Goal: Task Accomplishment & Management: Manage account settings

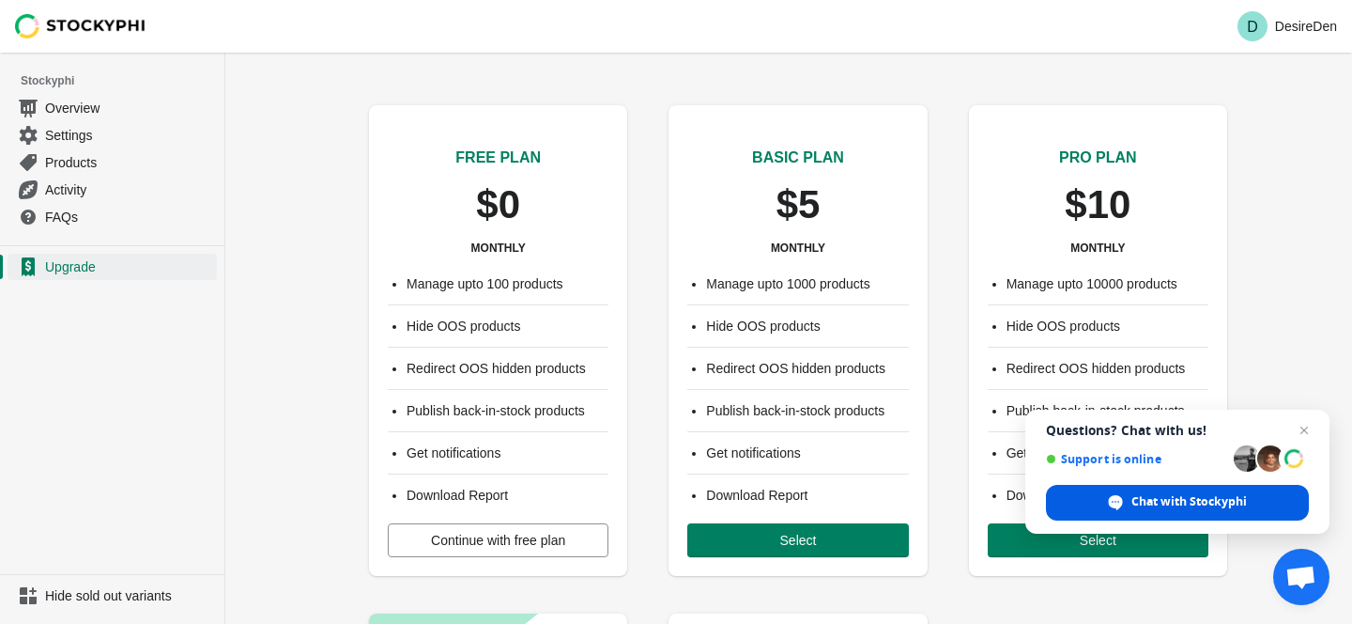
click at [1216, 507] on span "Chat with Stockyphi" at bounding box center [1190, 501] width 116 height 17
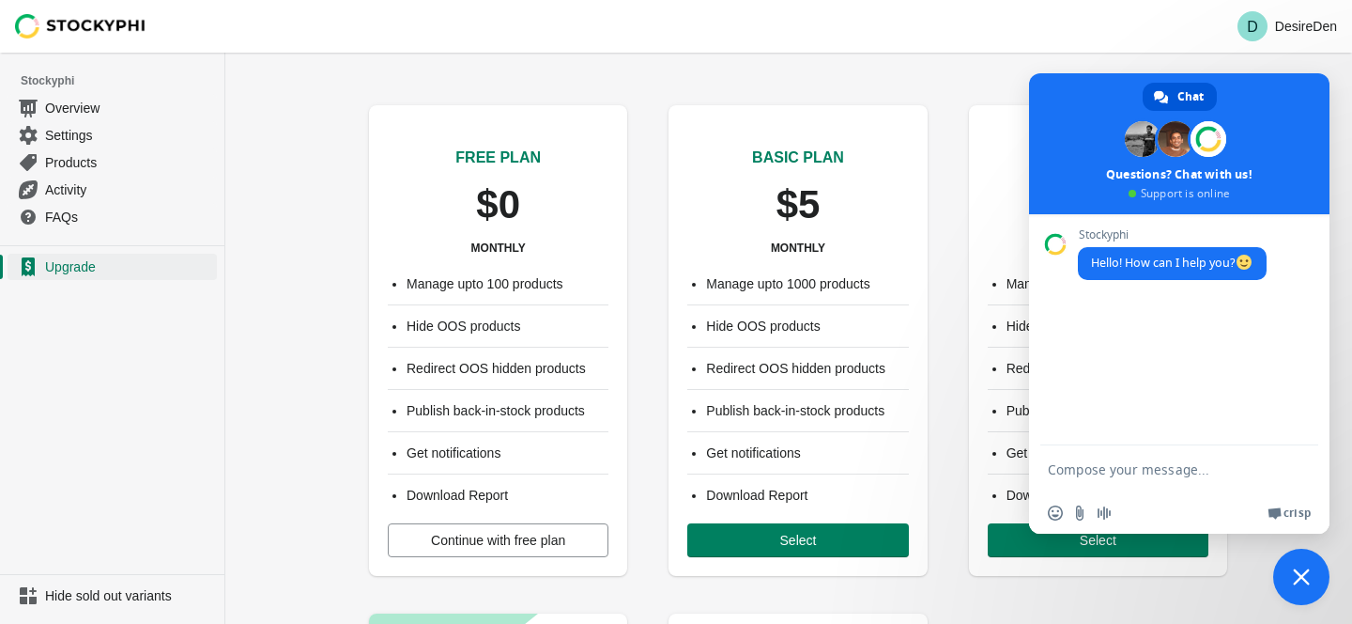
click at [1151, 476] on textarea "Compose your message..." at bounding box center [1160, 468] width 225 height 47
click at [1129, 468] on textarea "Compose your message..." at bounding box center [1160, 468] width 225 height 47
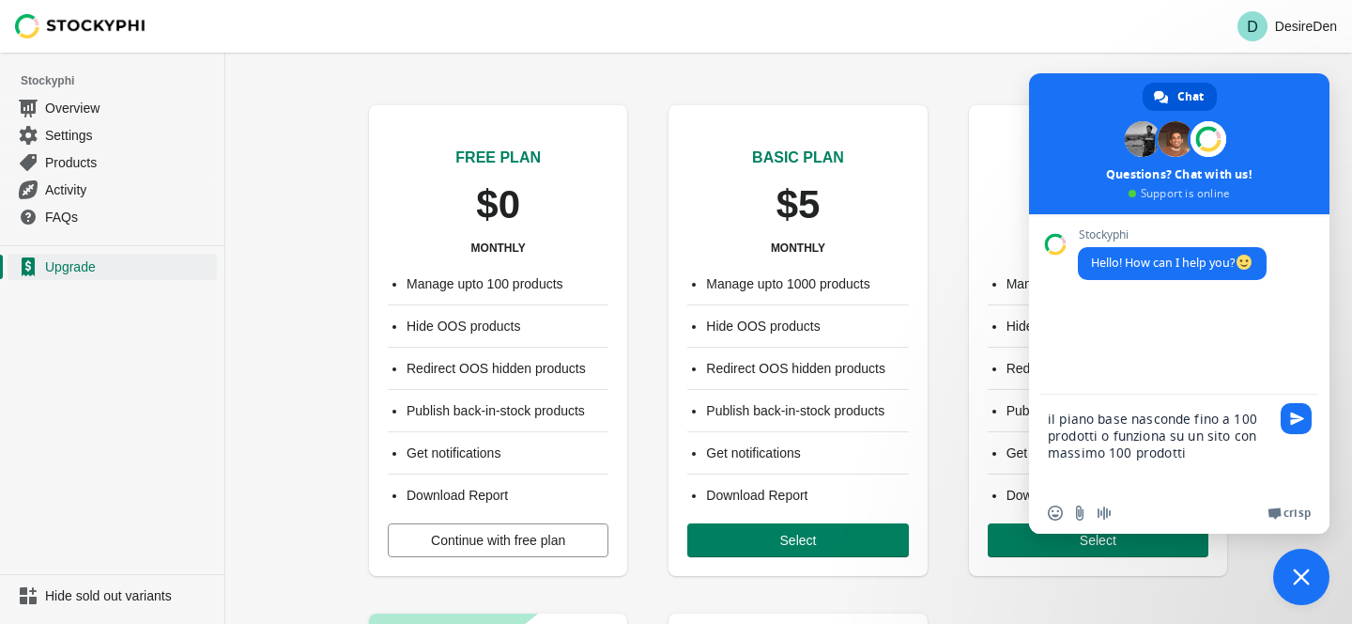
type textarea "il piano base nasconde fino a 100 prodotti o funziona su un sito con massimo 10…"
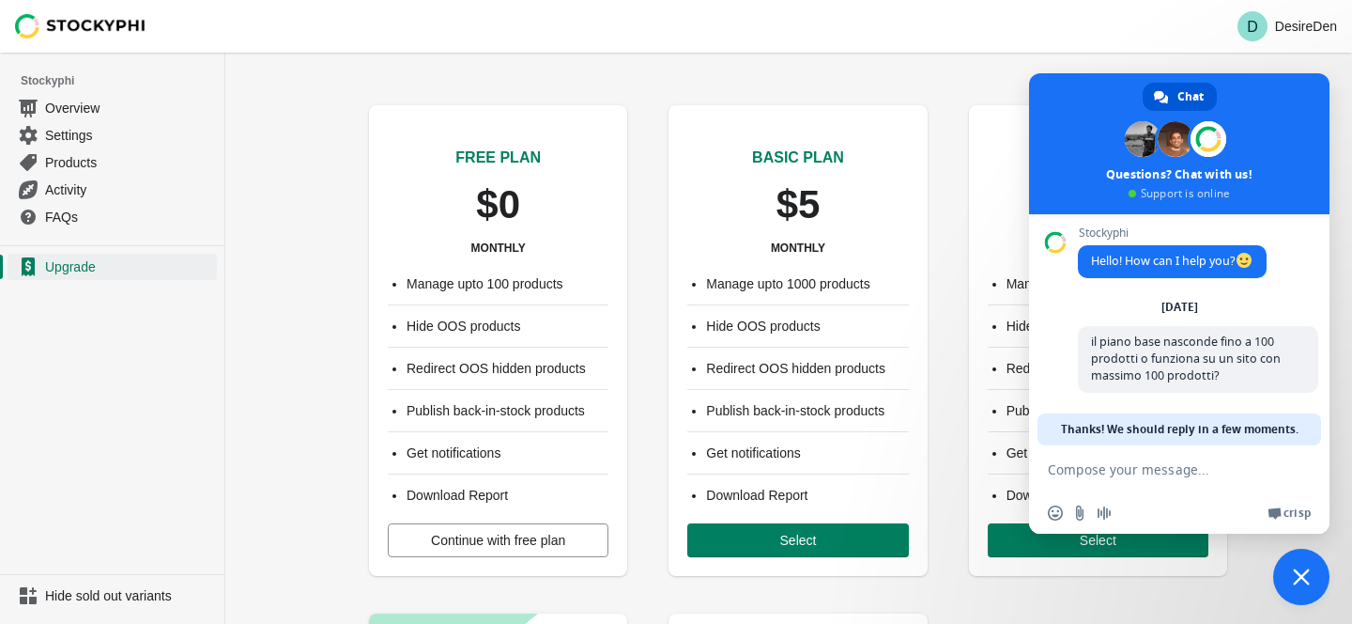
scroll to position [4, 0]
click at [1139, 473] on textarea "Compose your message..." at bounding box center [1160, 468] width 225 height 47
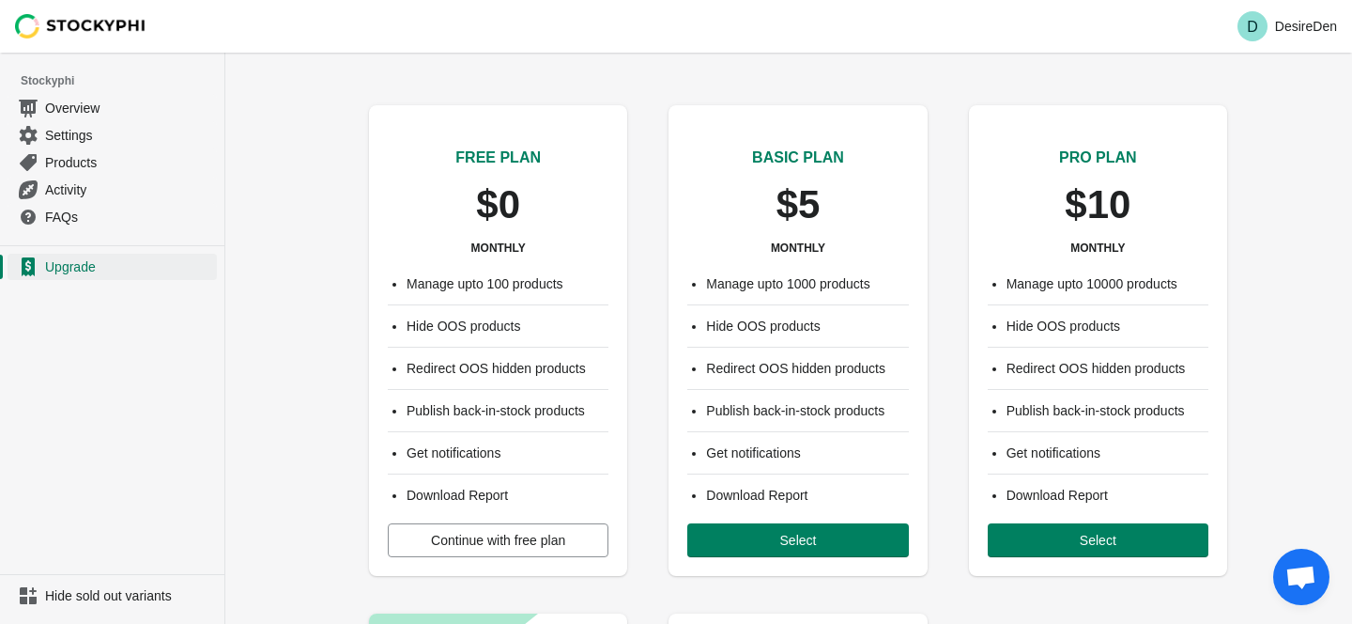
scroll to position [305, 0]
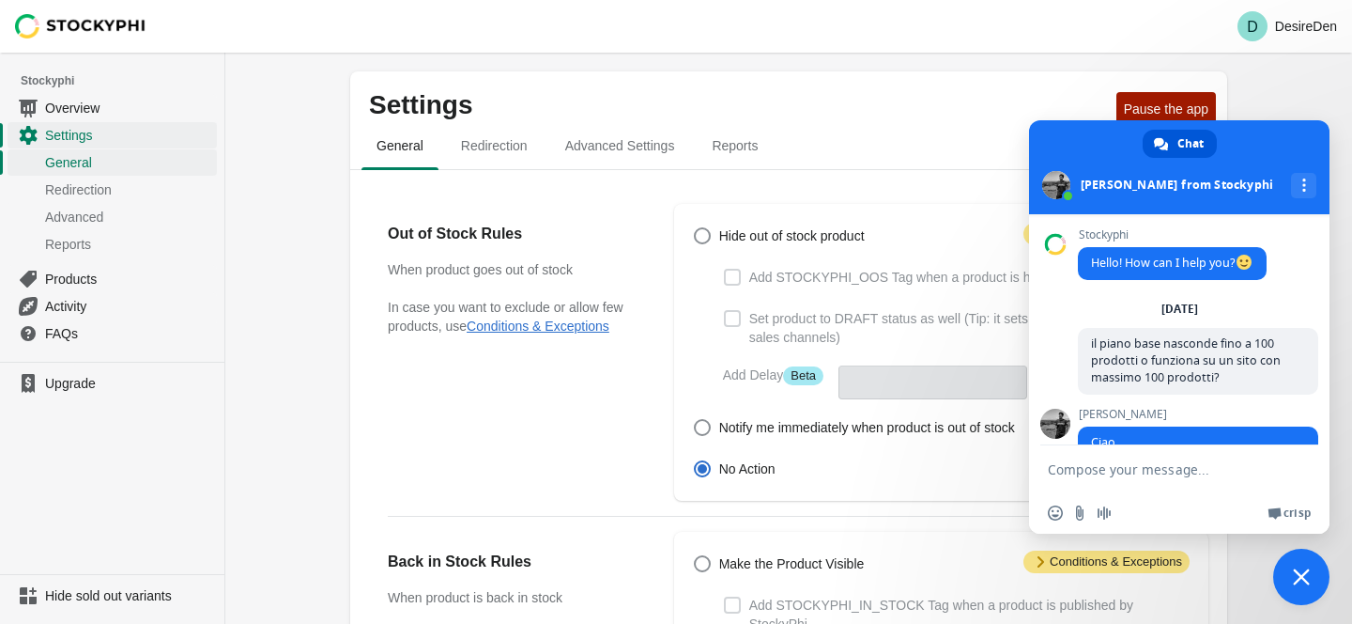
scroll to position [193, 0]
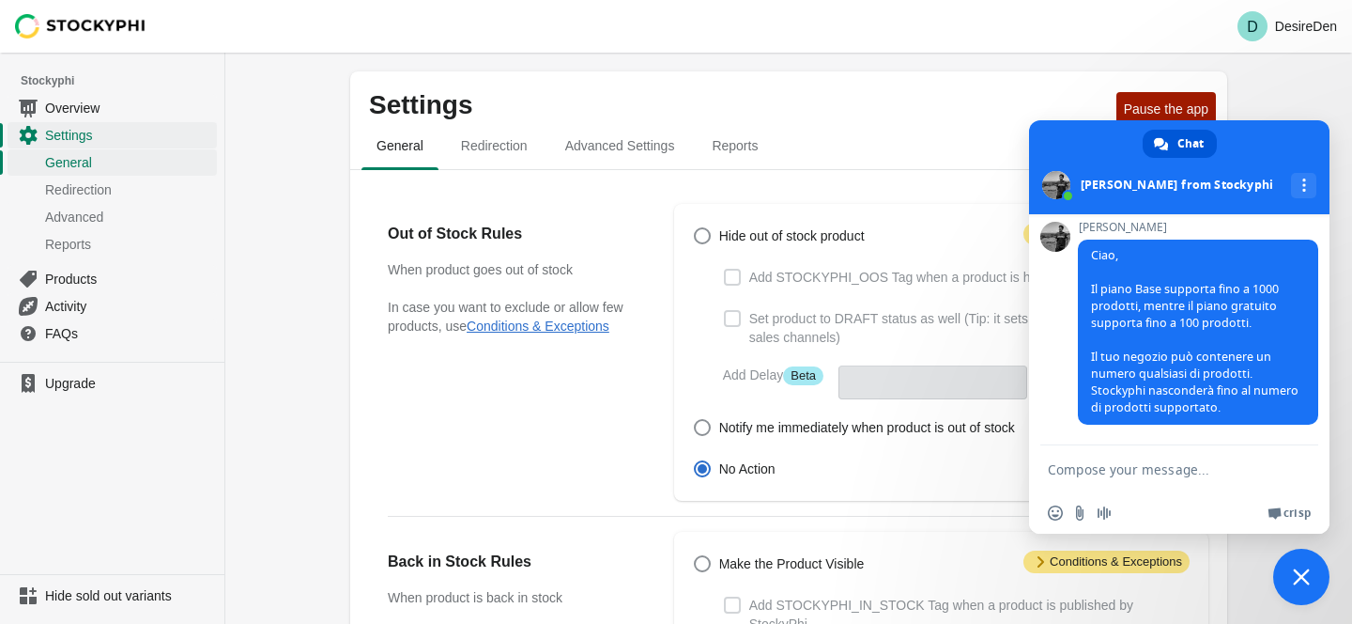
click at [1153, 466] on textarea "Compose your message..." at bounding box center [1160, 468] width 225 height 47
type textarea "Grazie"
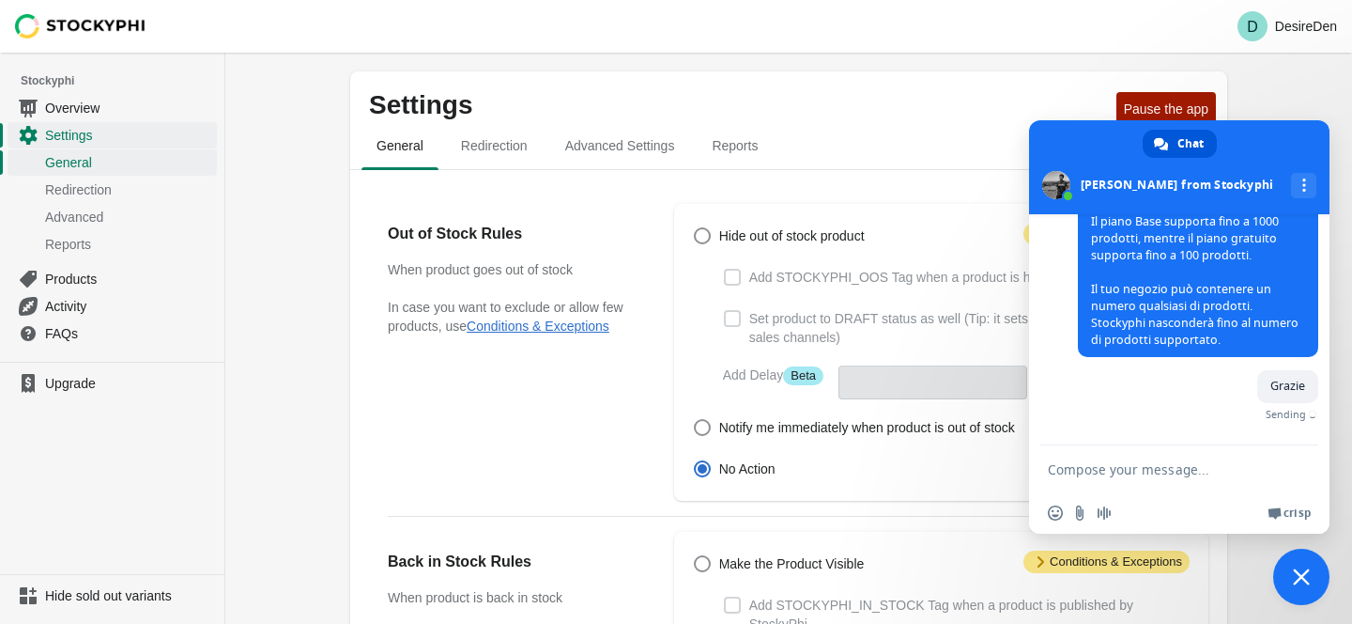
scroll to position [239, 0]
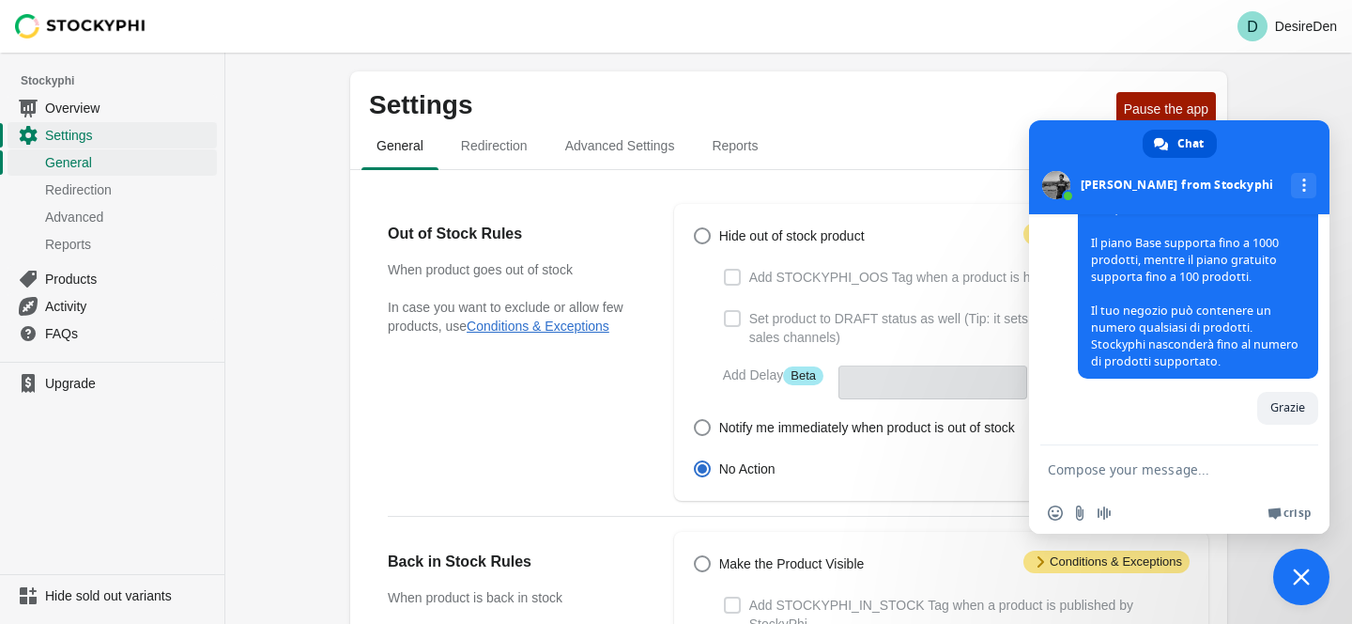
click at [788, 162] on ul "General Redirection Advanced Settings Reports" at bounding box center [789, 144] width 862 height 49
click at [697, 239] on span at bounding box center [702, 235] width 17 height 17
click at [695, 228] on input "Hide out of stock product" at bounding box center [694, 227] width 1 height 1
radio input "true"
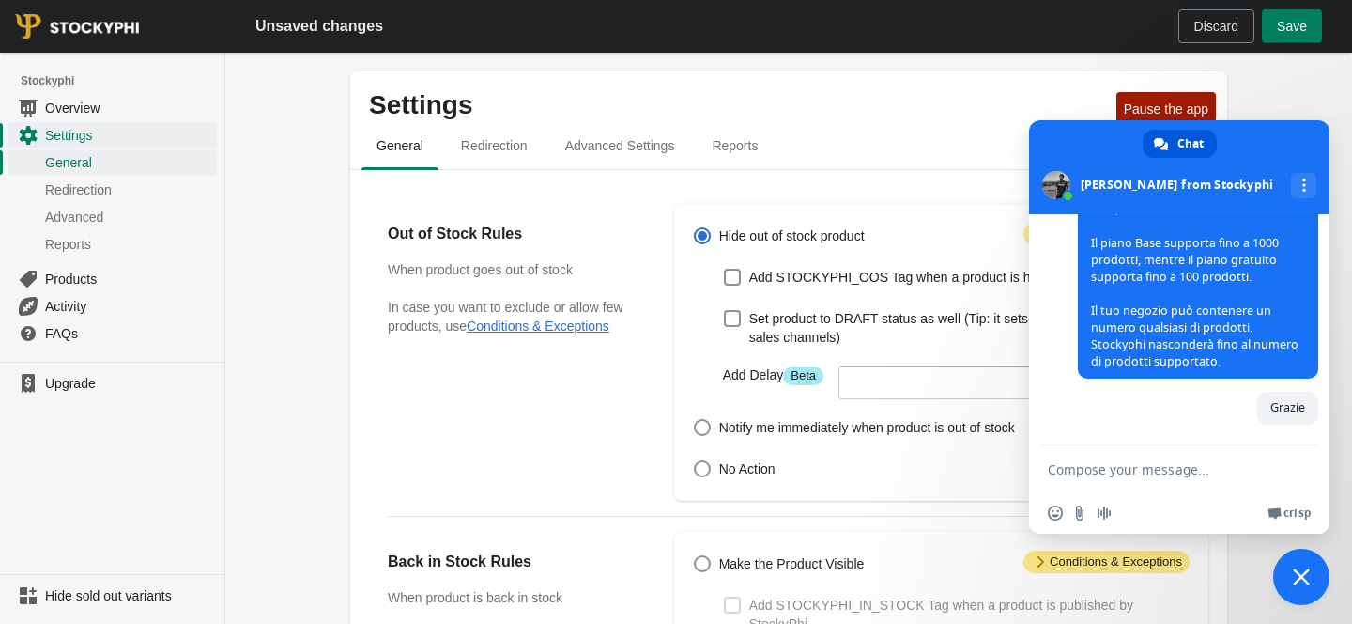
click at [1307, 587] on span "Close chat" at bounding box center [1301, 576] width 56 height 56
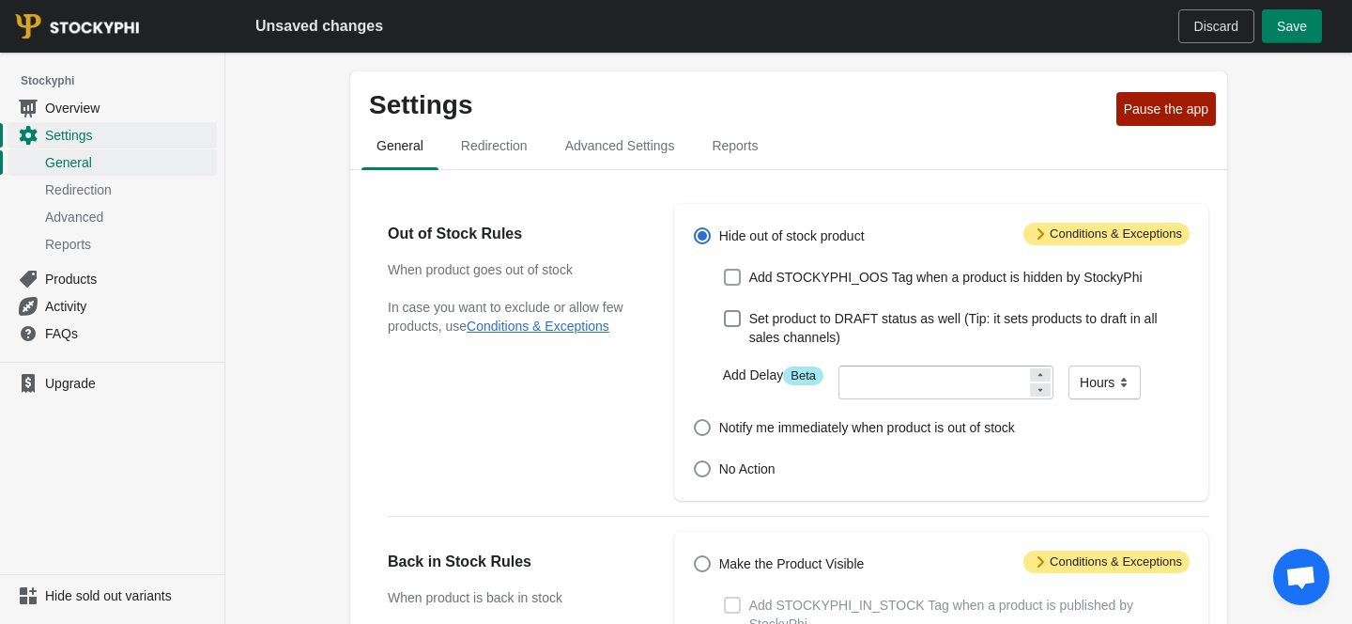
click at [817, 282] on span "Add STOCKYPHI_OOS Tag when a product is hidden by StockyPhi" at bounding box center [945, 277] width 393 height 19
click at [725, 270] on input "Add STOCKYPHI_OOS Tag when a product is hidden by StockyPhi" at bounding box center [724, 269] width 1 height 1
checkbox input "true"
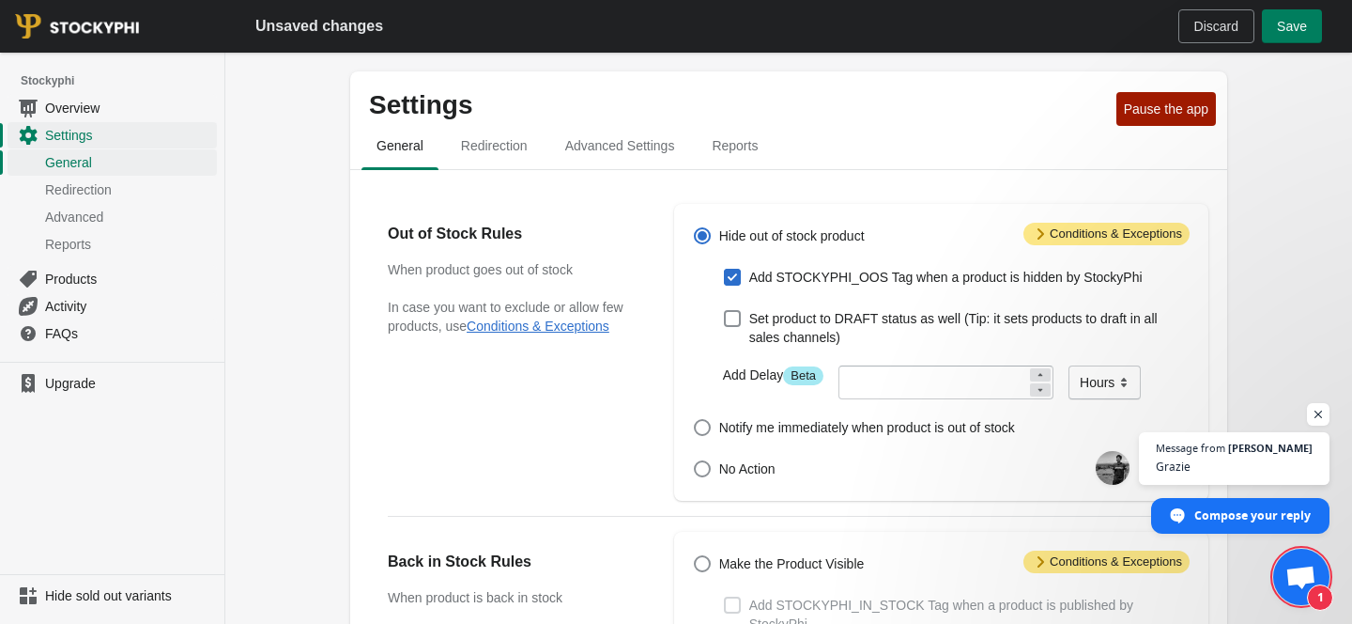
click at [1307, 564] on span "1" at bounding box center [1301, 576] width 56 height 56
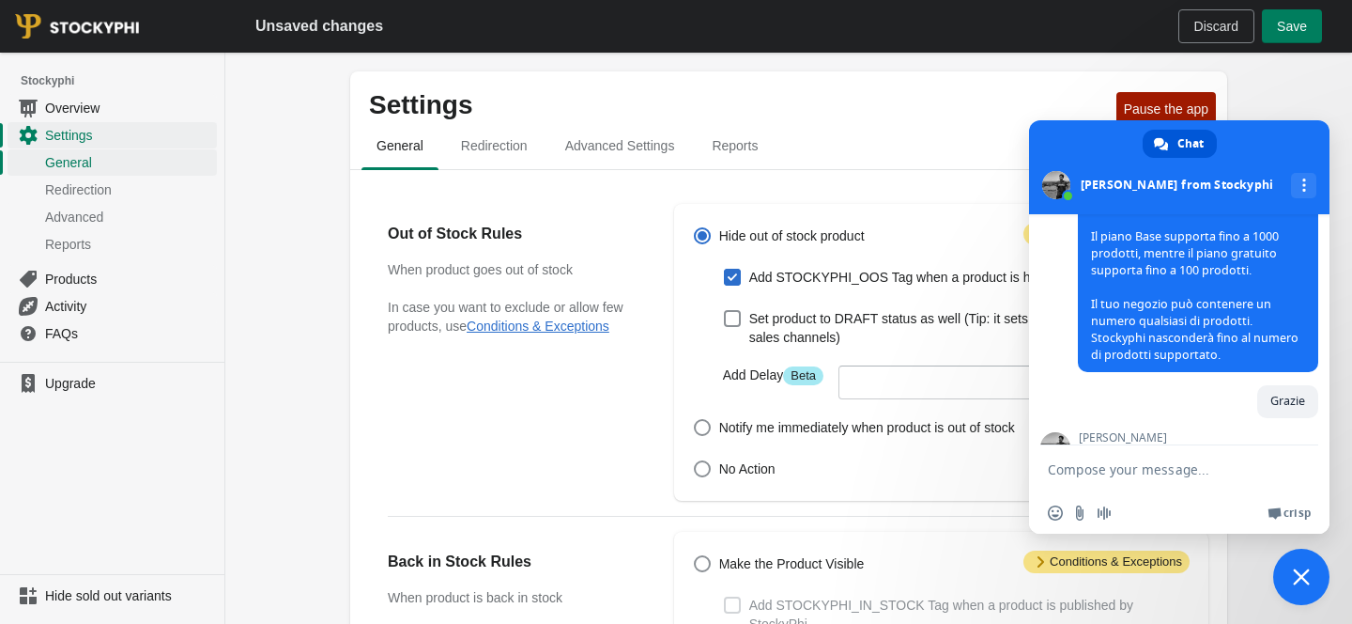
scroll to position [305, 0]
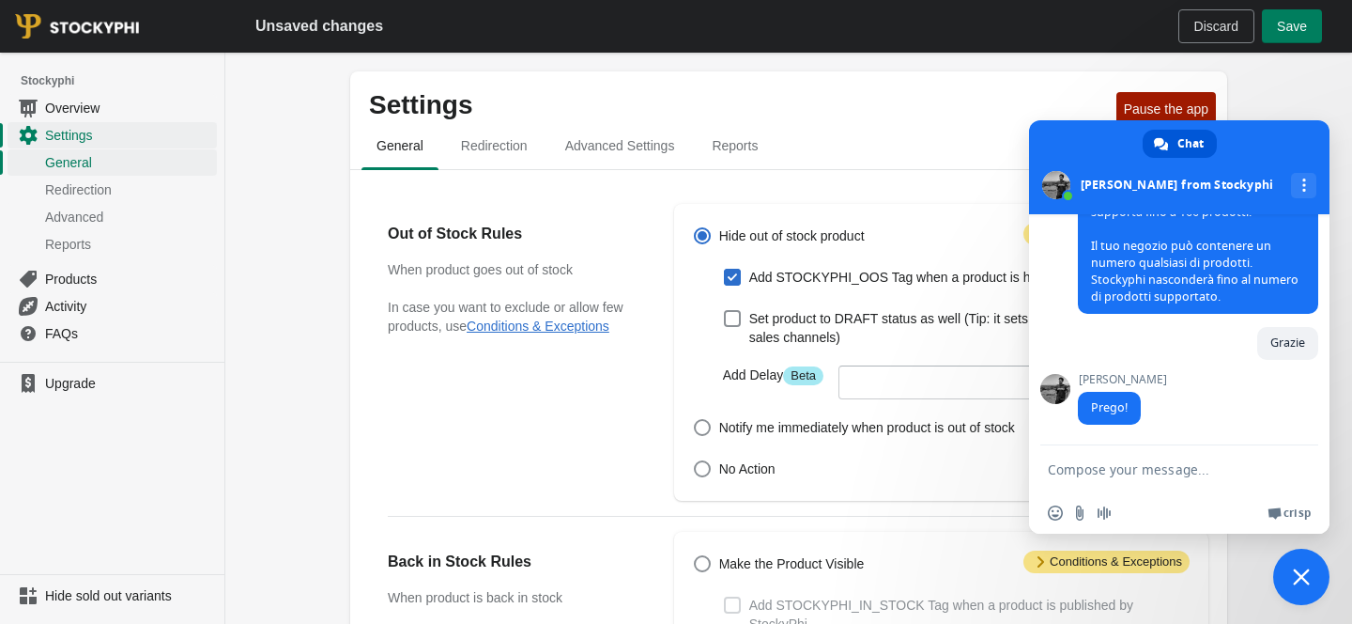
click at [1298, 585] on span "Close chat" at bounding box center [1301, 576] width 56 height 56
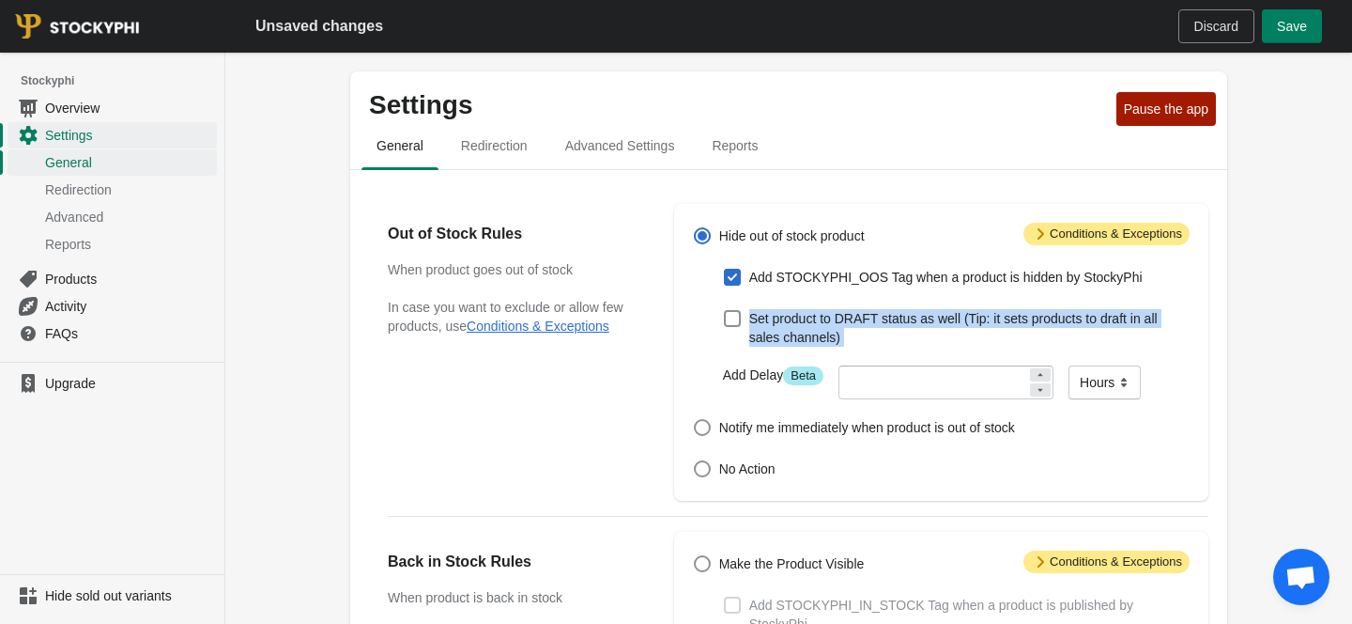
drag, startPoint x: 750, startPoint y: 314, endPoint x: 833, endPoint y: 353, distance: 91.6
click at [833, 353] on div "Hide out of stock product Add STOCKYPHI_OOS Tag when a product is hidden by Sto…" at bounding box center [932, 352] width 516 height 259
copy span "Set product to DRAFT status as well (Tip: it sets products to draft in all sale…"
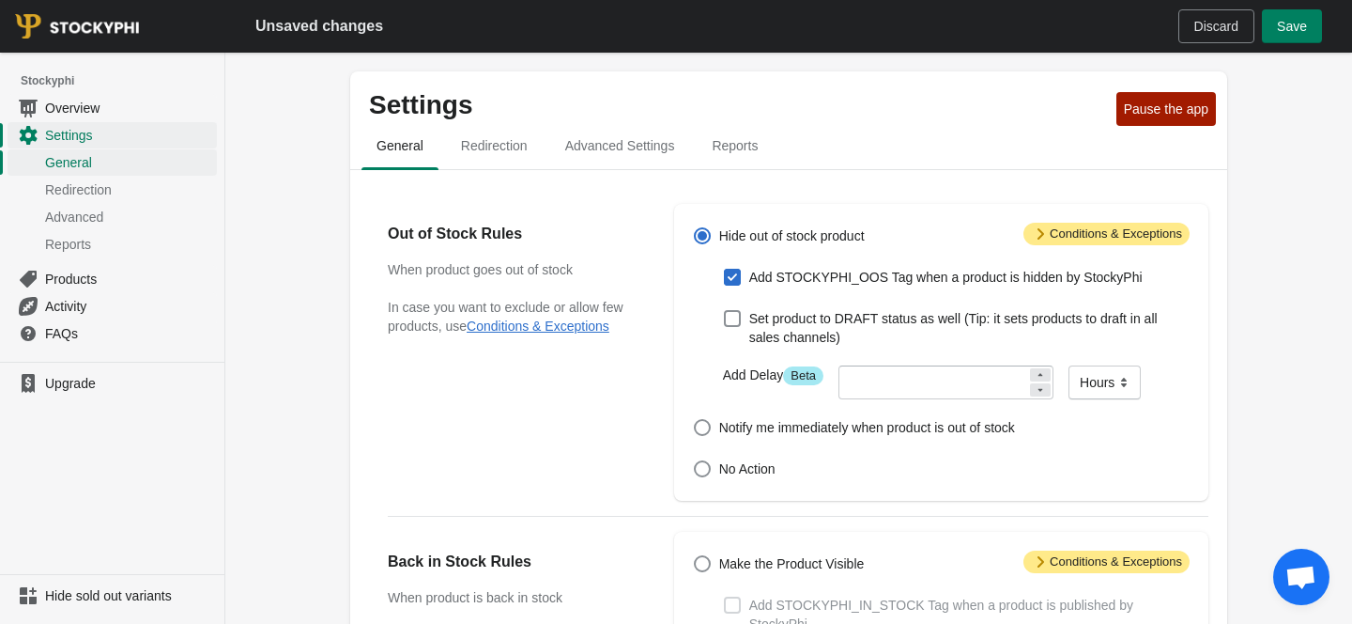
click at [639, 424] on div "Out of Stock Rules When product goes out of stock In case you want to exclude o…" at bounding box center [522, 352] width 268 height 297
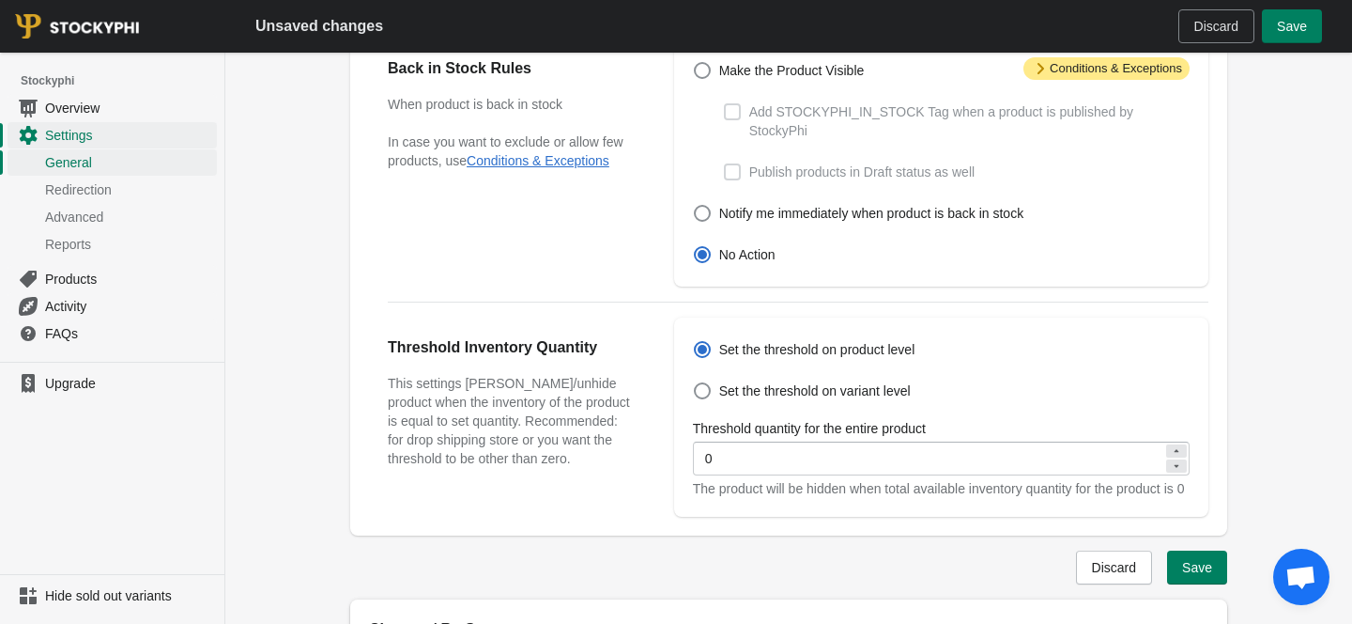
scroll to position [506, 0]
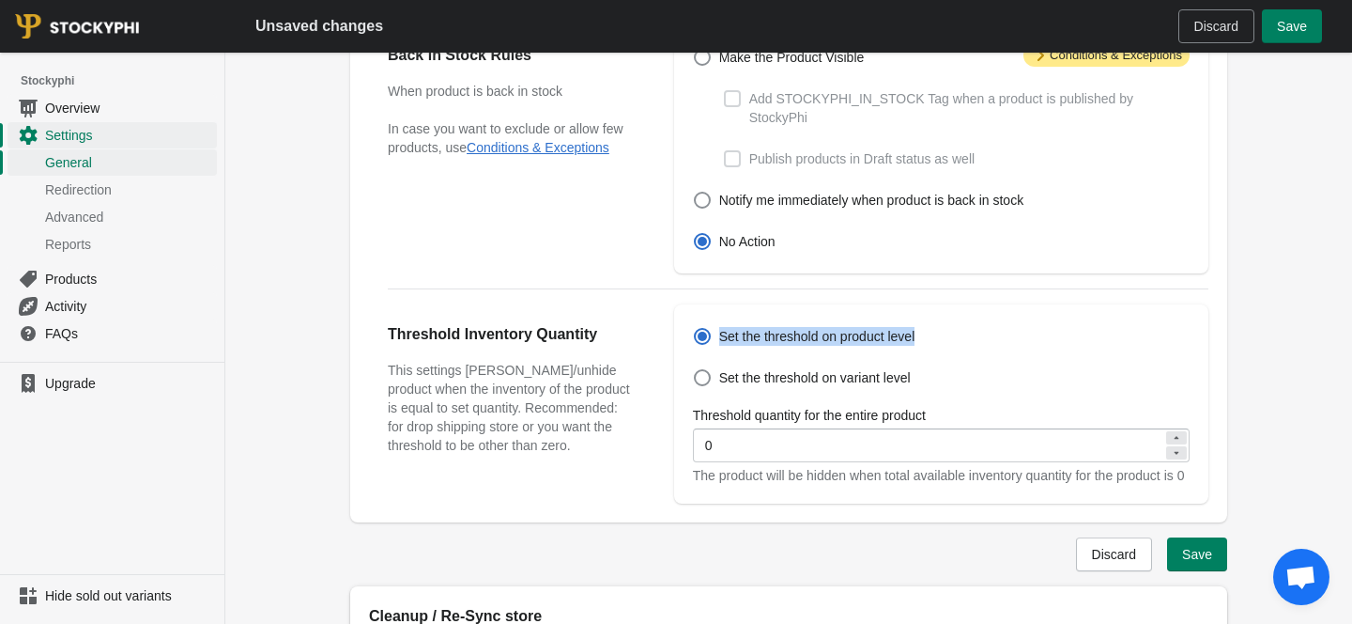
drag, startPoint x: 926, startPoint y: 335, endPoint x: 721, endPoint y: 337, distance: 204.7
click at [721, 337] on div "Set the threshold on product level" at bounding box center [941, 336] width 497 height 26
copy span "Set the threshold on product level"
click at [749, 381] on span "Set the threshold on variant level" at bounding box center [815, 377] width 192 height 19
click at [695, 370] on input "Set the threshold on variant level" at bounding box center [694, 369] width 1 height 1
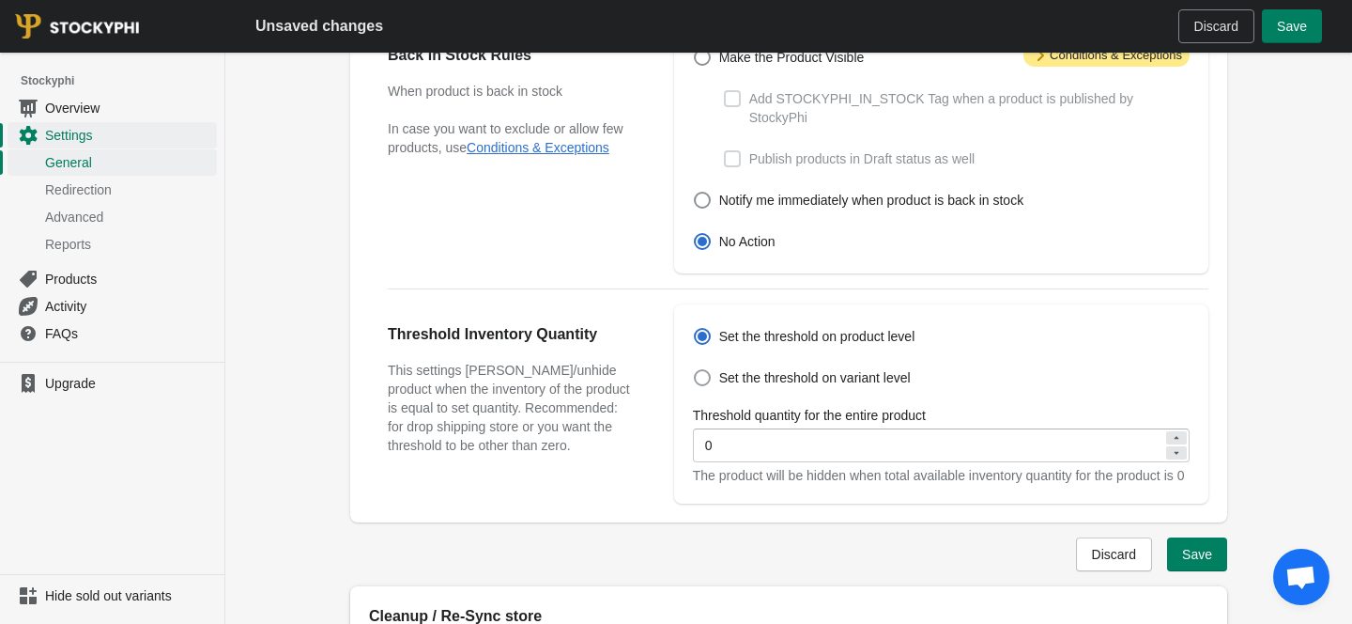
radio input "true"
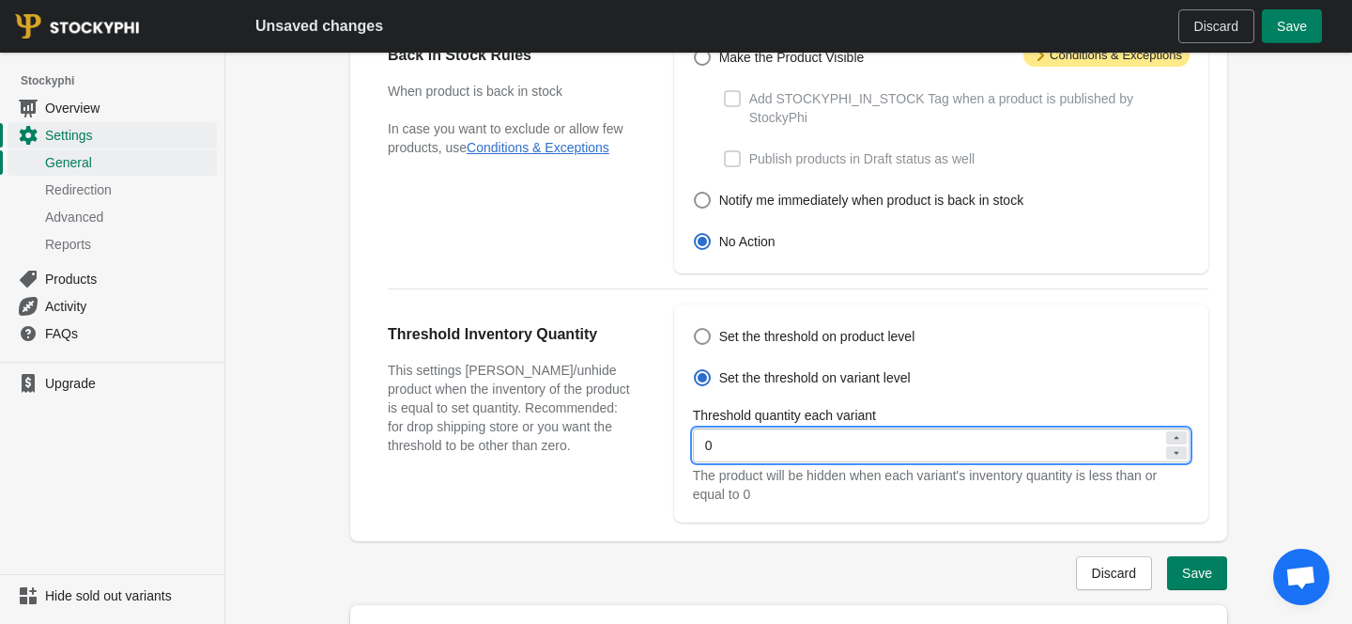
click at [755, 453] on input "0" at bounding box center [928, 445] width 470 height 34
click at [1201, 572] on span "Save" at bounding box center [1197, 572] width 30 height 15
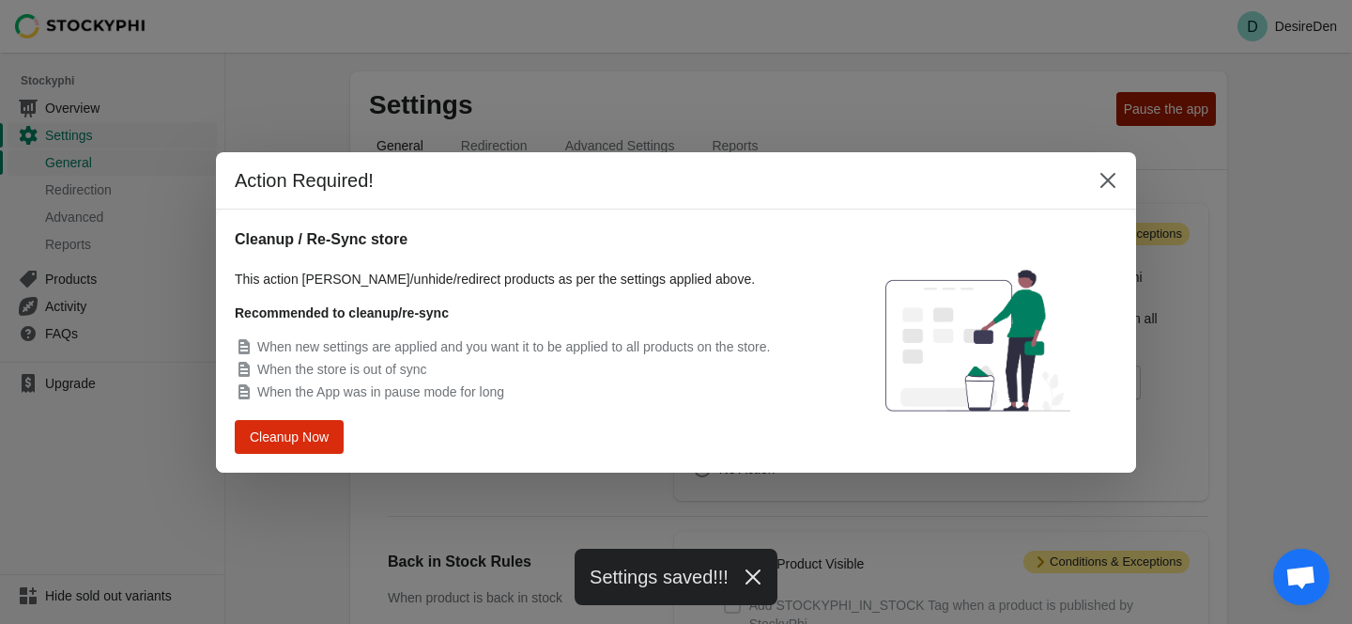
scroll to position [0, 0]
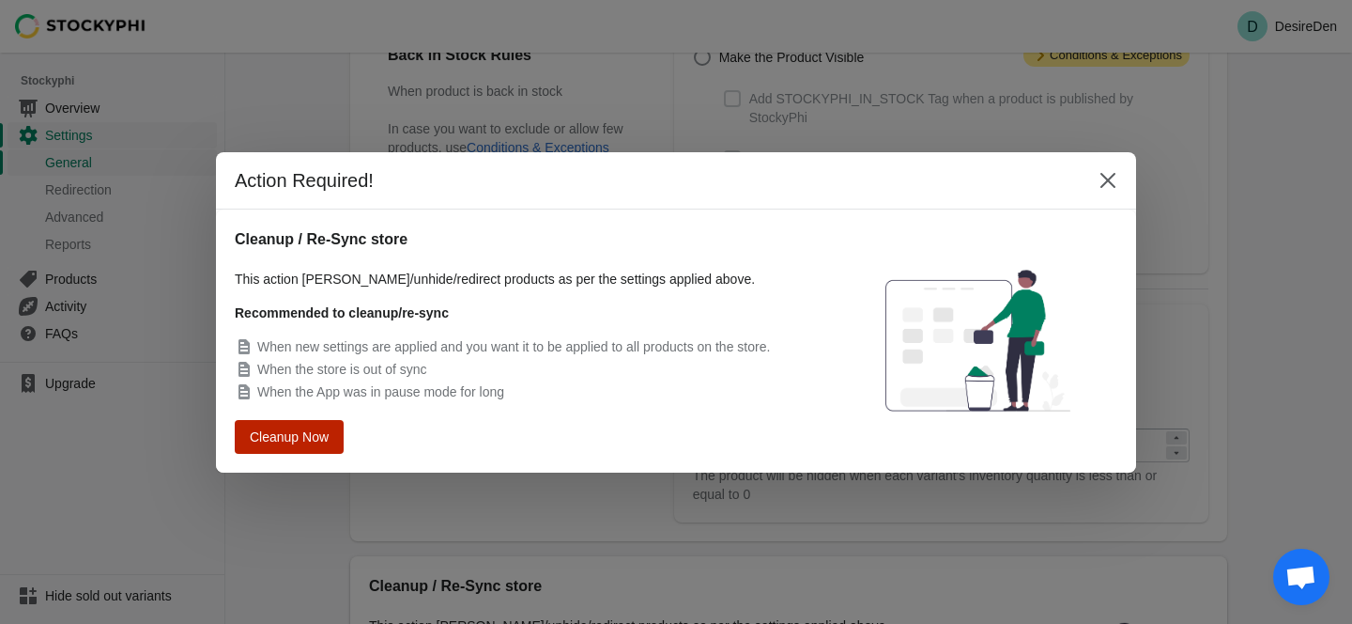
click at [305, 433] on span "Cleanup Now" at bounding box center [289, 435] width 71 height 13
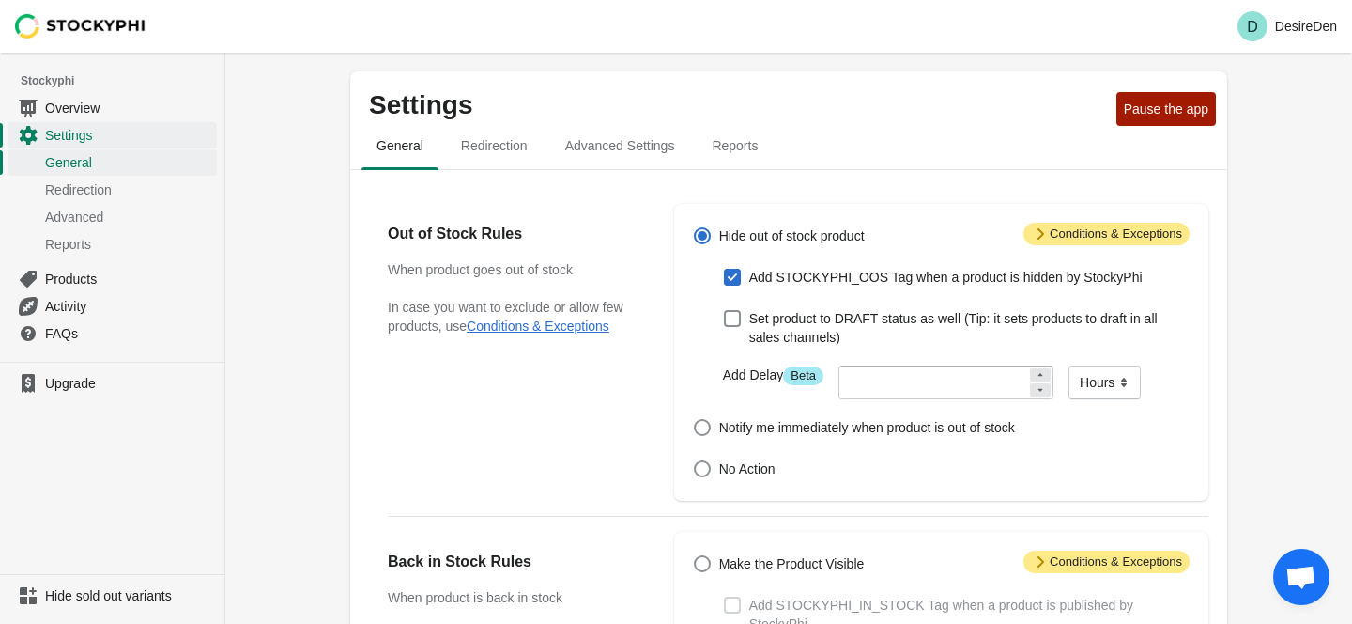
scroll to position [506, 0]
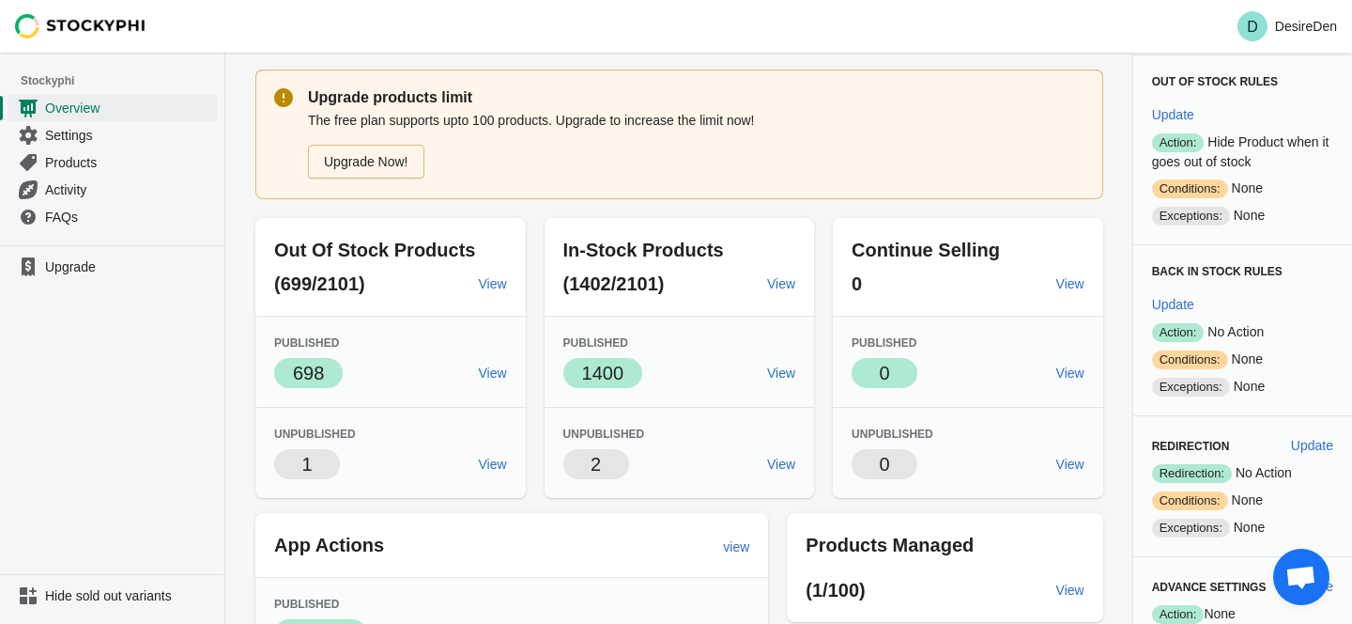
scroll to position [54, 0]
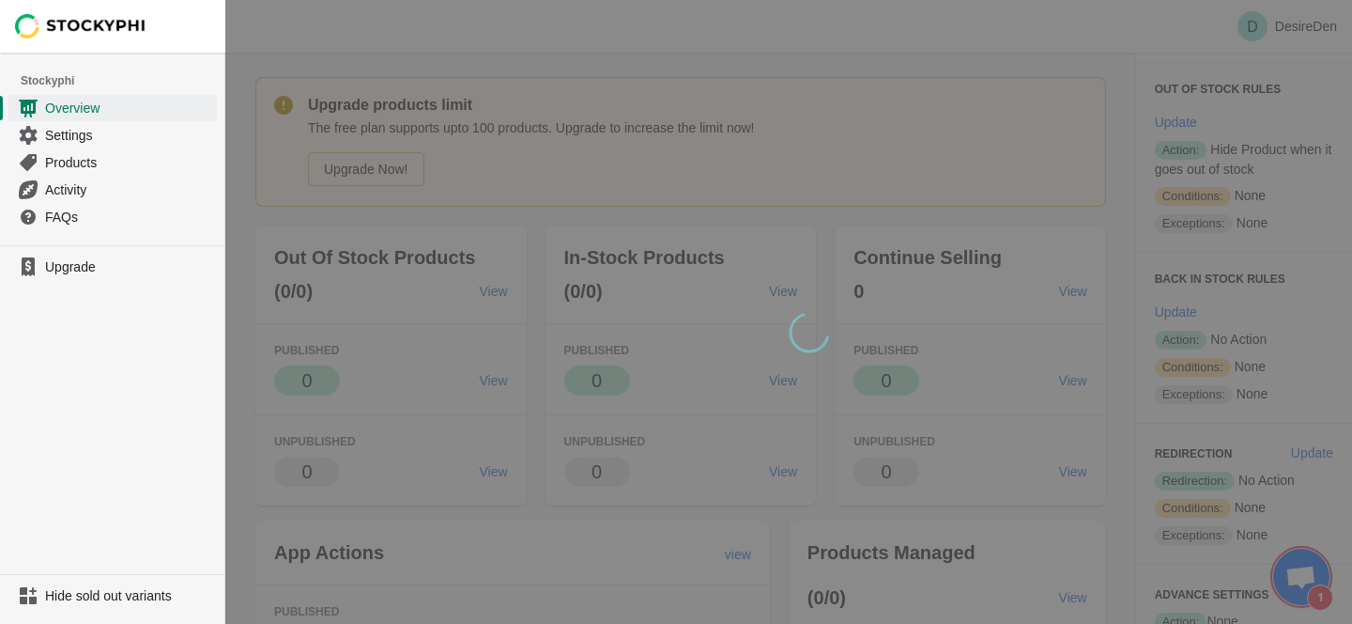
scroll to position [305, 0]
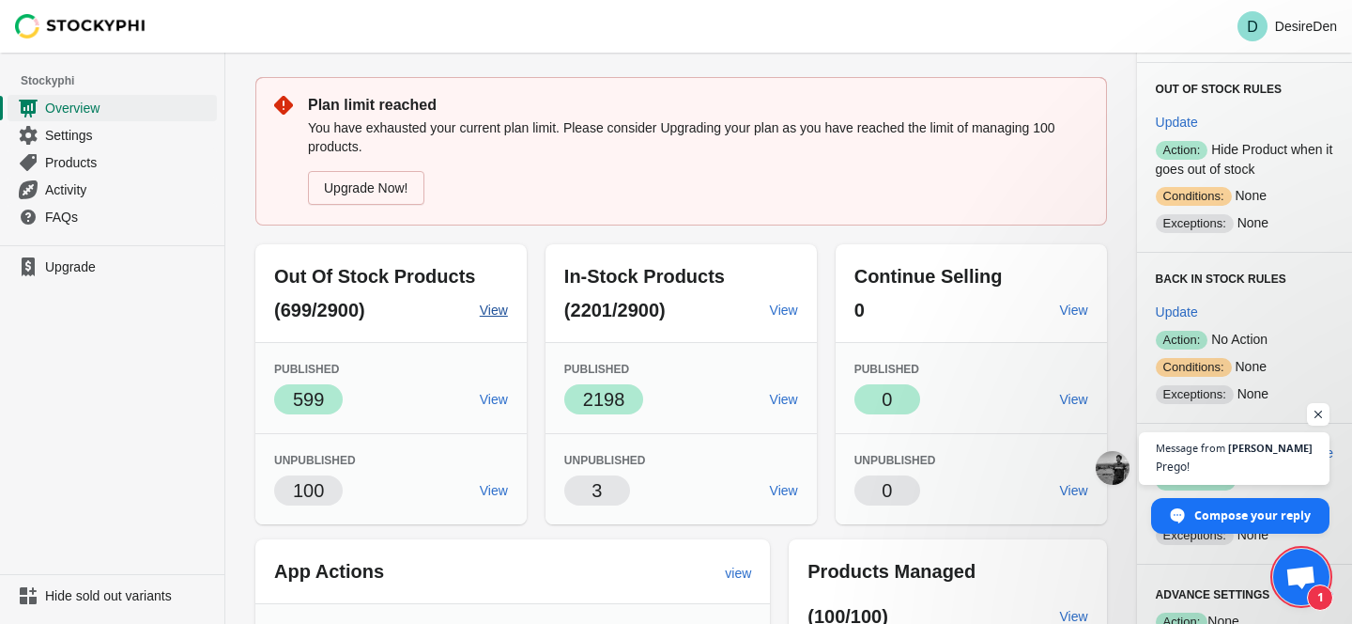
click at [500, 316] on span "View" at bounding box center [494, 309] width 28 height 15
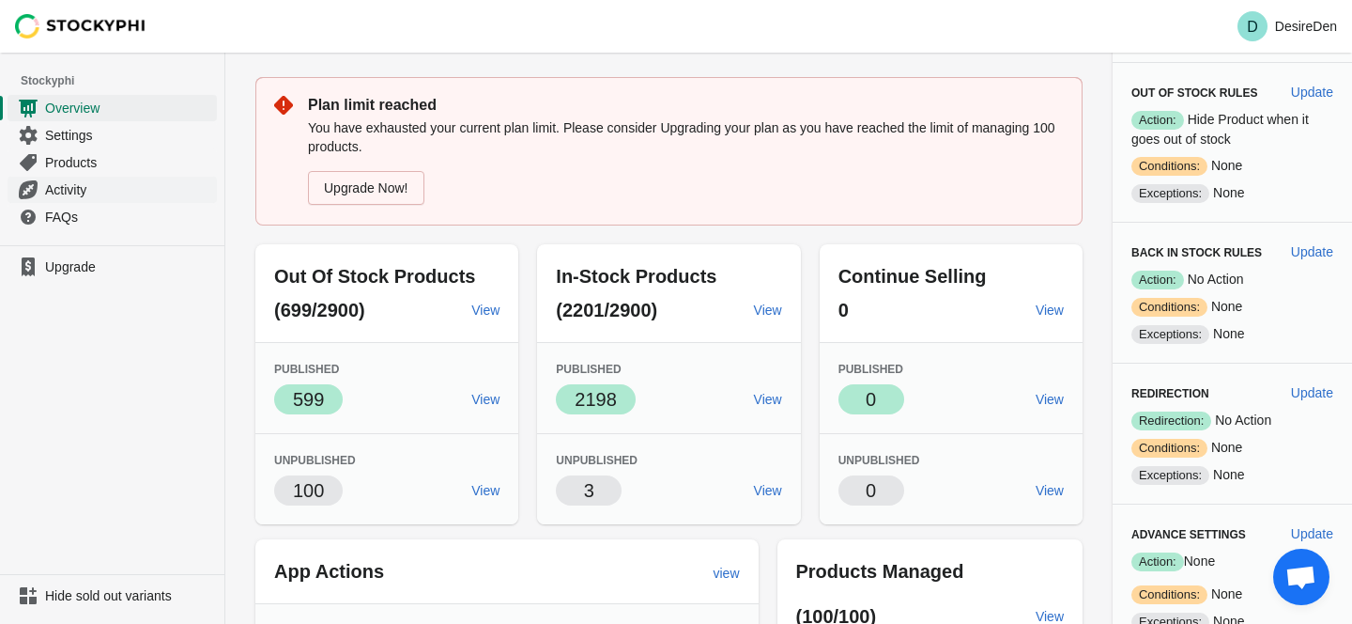
click at [69, 195] on span "Activity" at bounding box center [129, 189] width 168 height 19
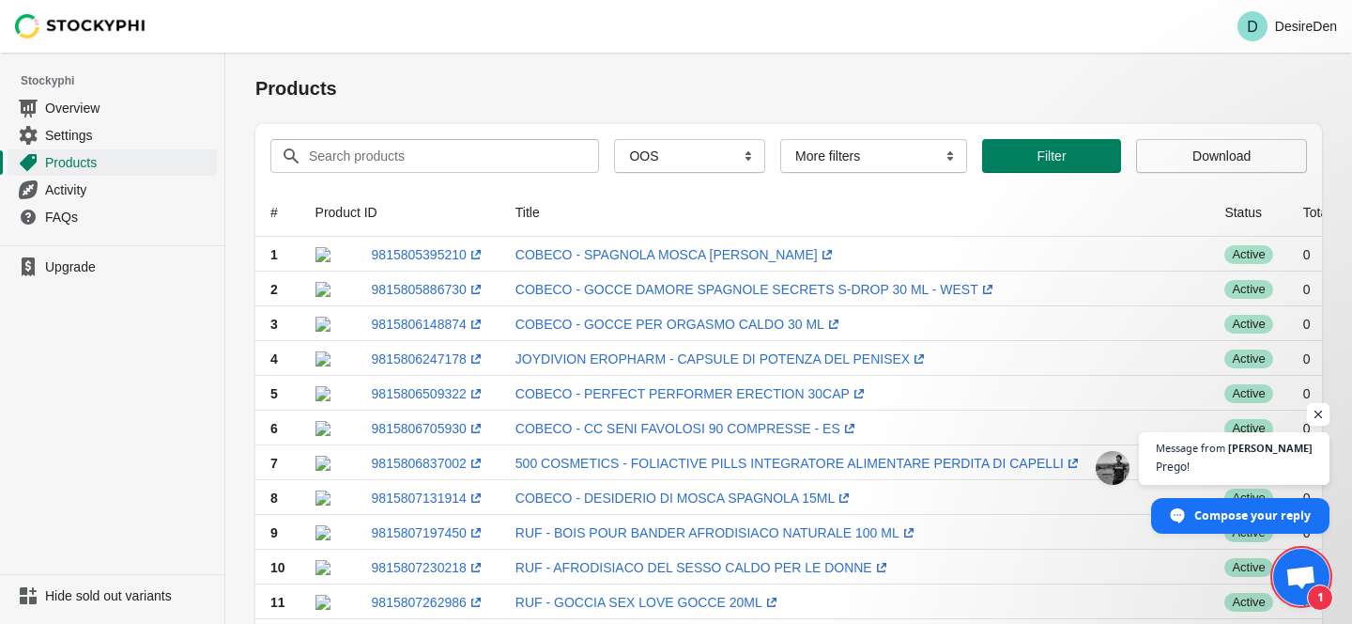
click at [1320, 409] on span "Open chat" at bounding box center [1318, 414] width 23 height 23
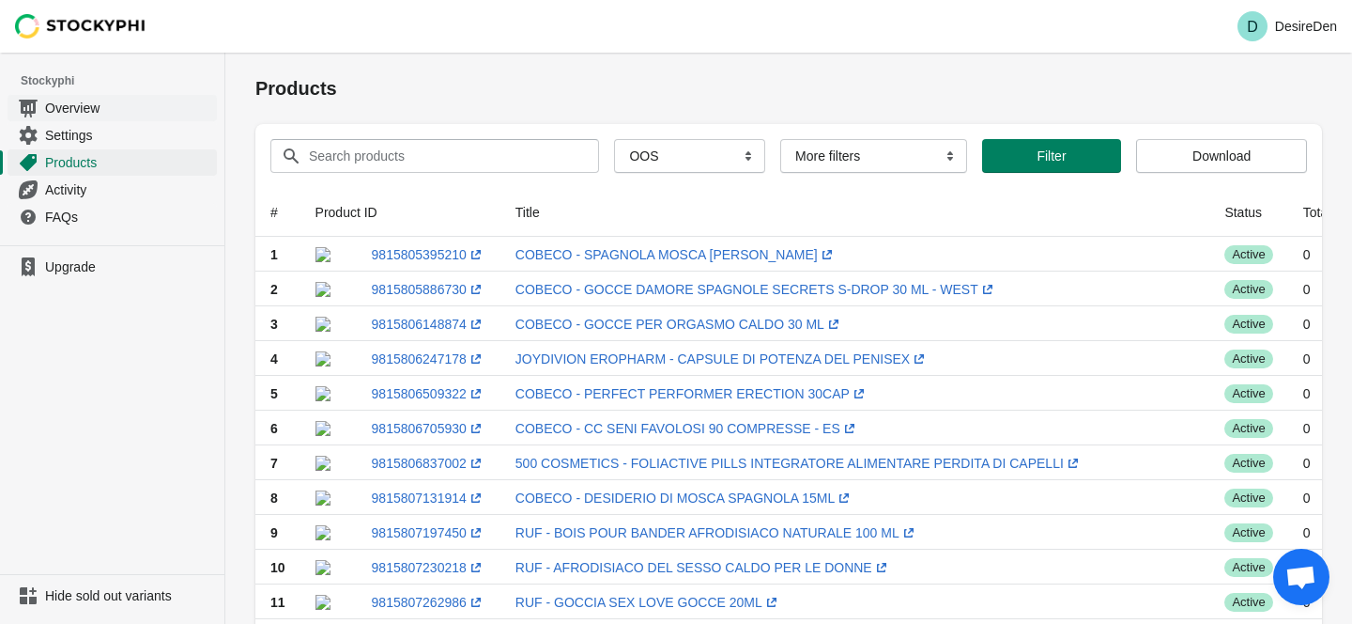
click at [79, 110] on span "Overview" at bounding box center [129, 108] width 168 height 19
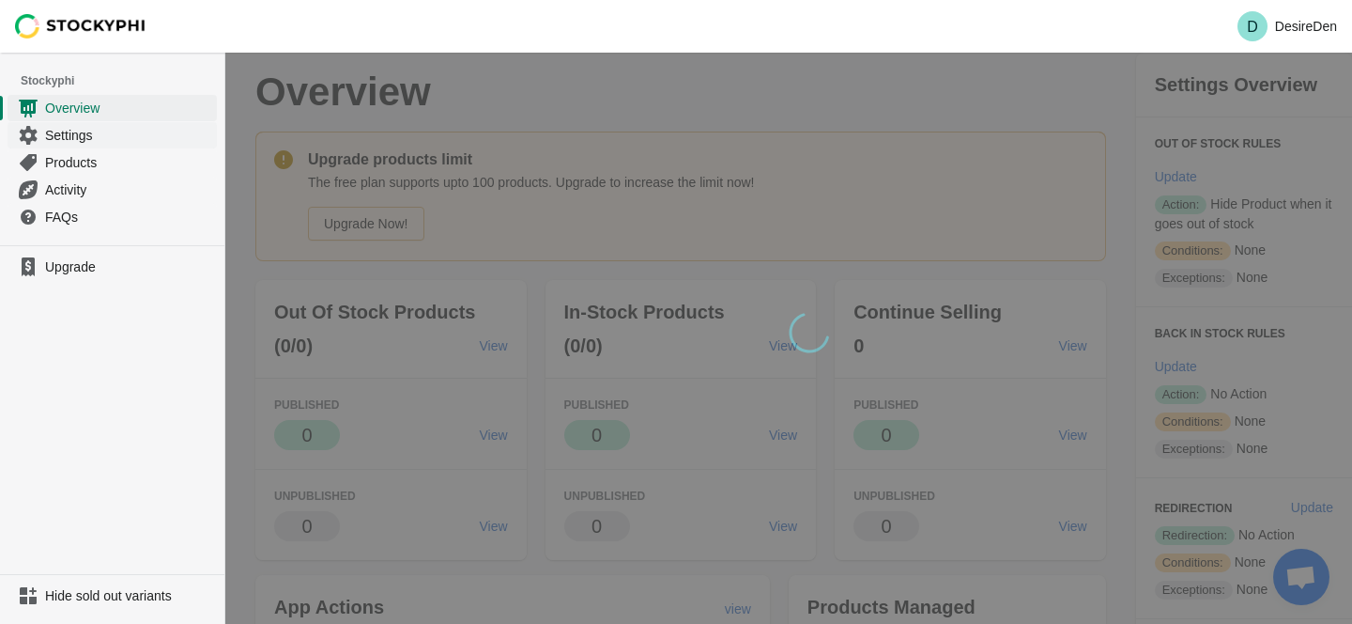
scroll to position [305, 0]
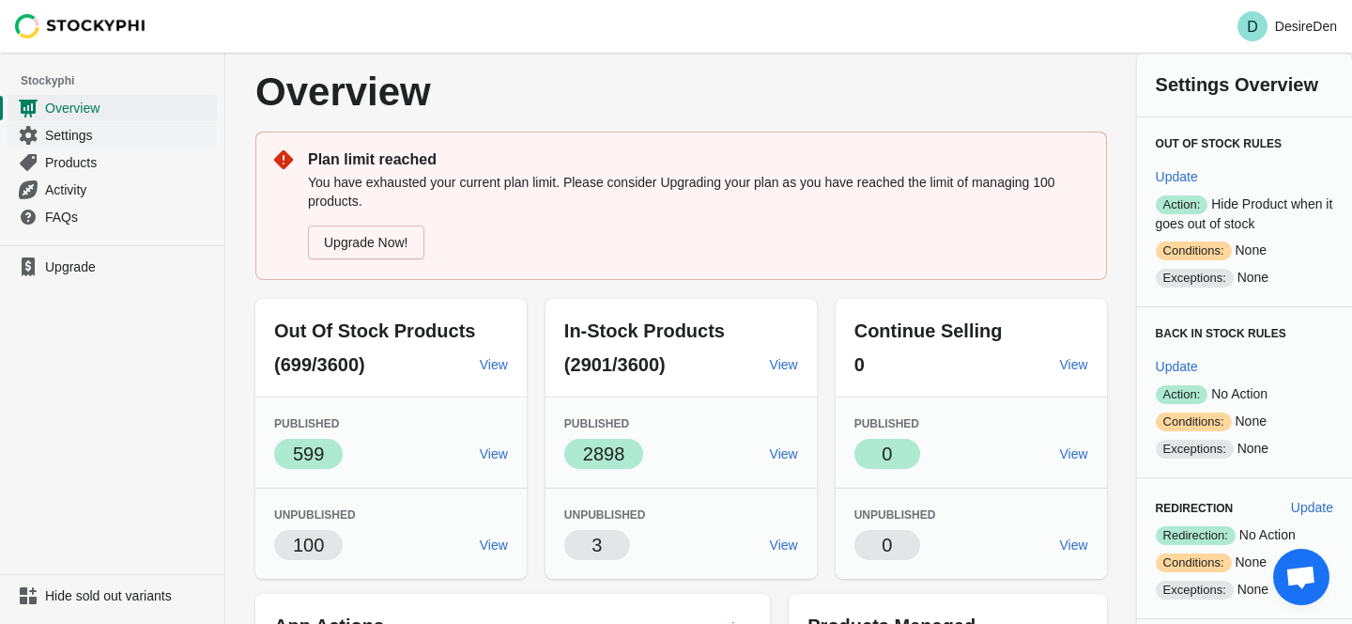
click at [85, 140] on span "Settings" at bounding box center [129, 135] width 168 height 19
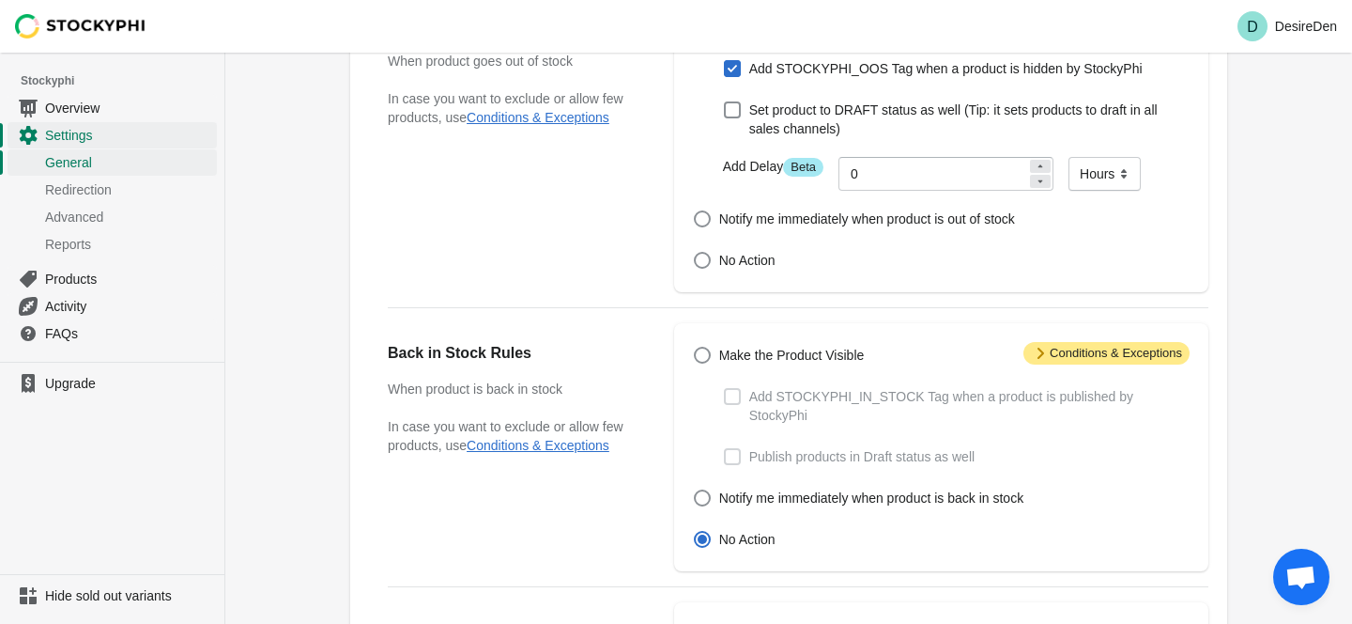
scroll to position [161, 0]
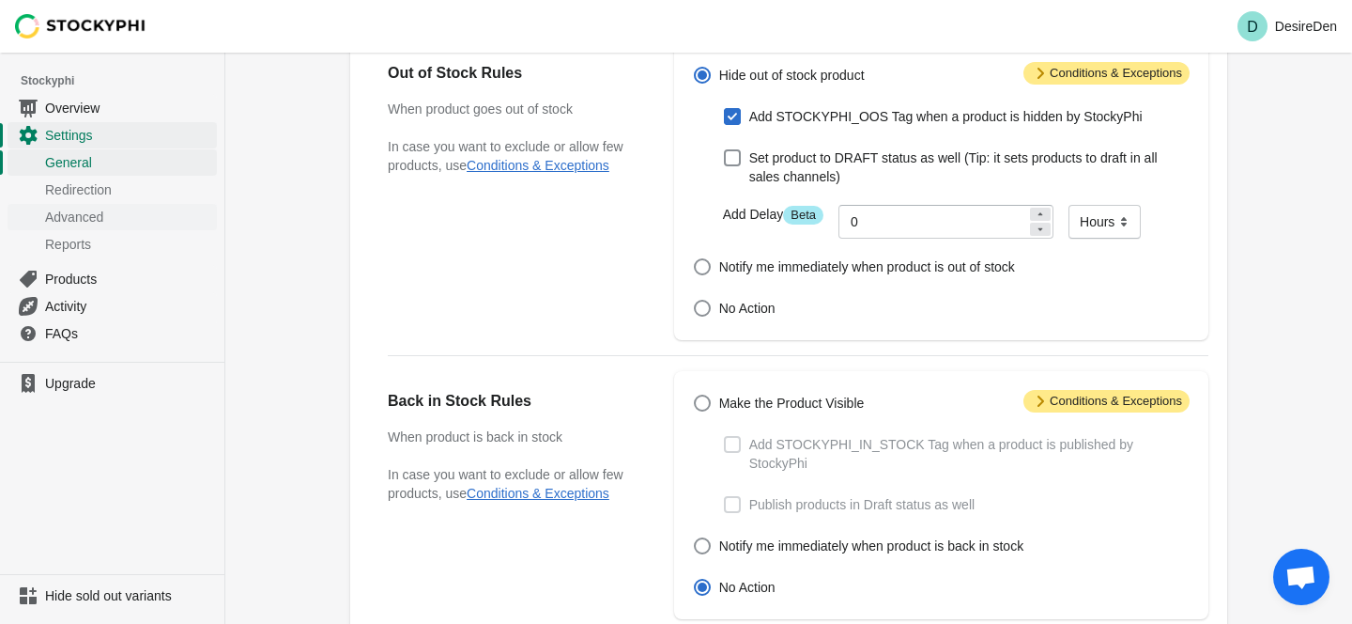
click at [95, 209] on span "Advanced" at bounding box center [129, 217] width 168 height 19
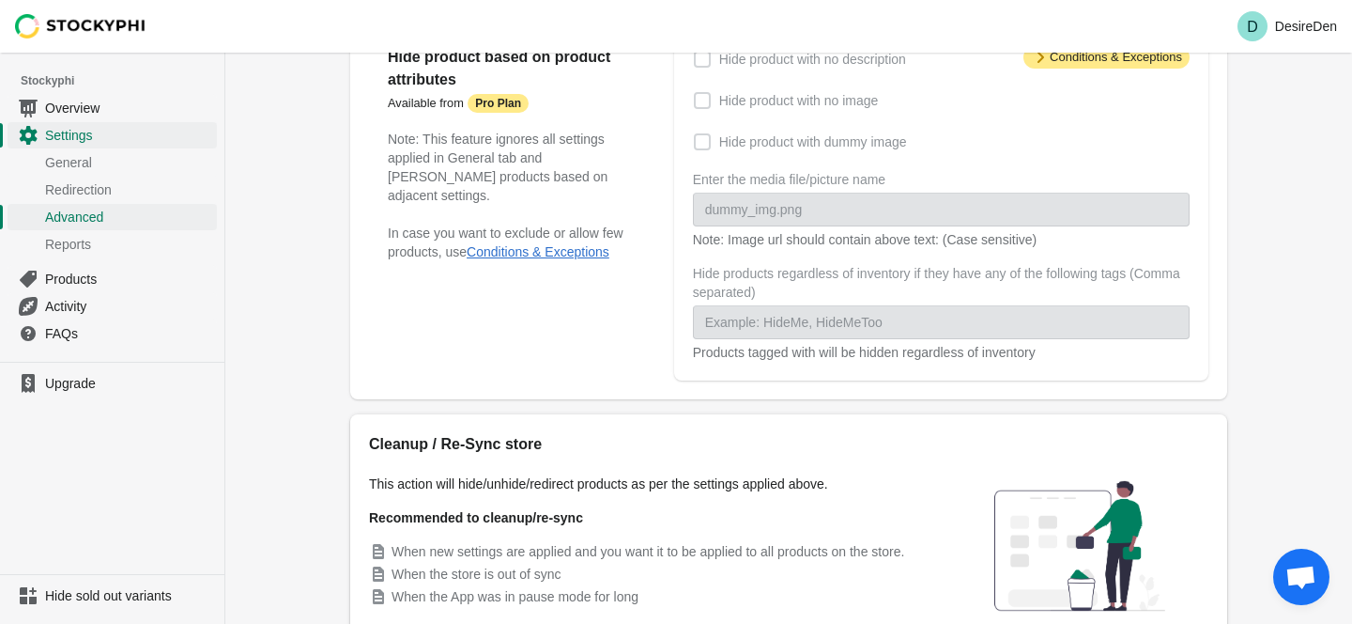
scroll to position [122, 0]
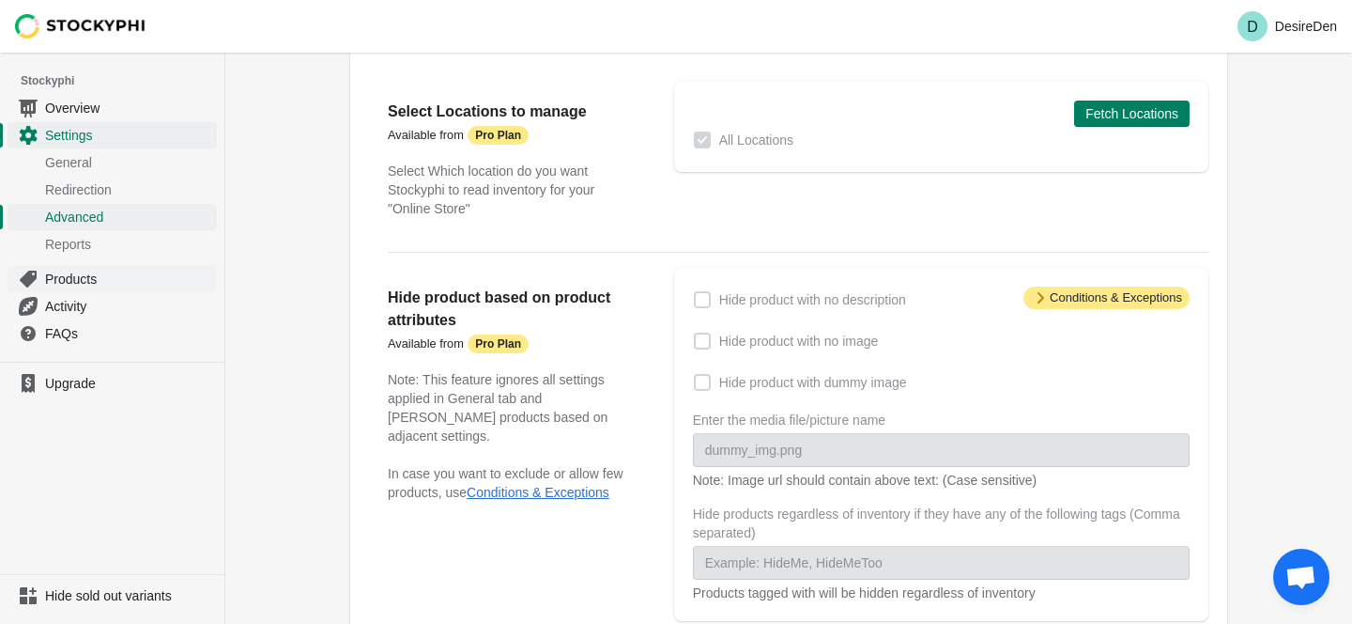
click at [87, 275] on span "Products" at bounding box center [129, 279] width 168 height 19
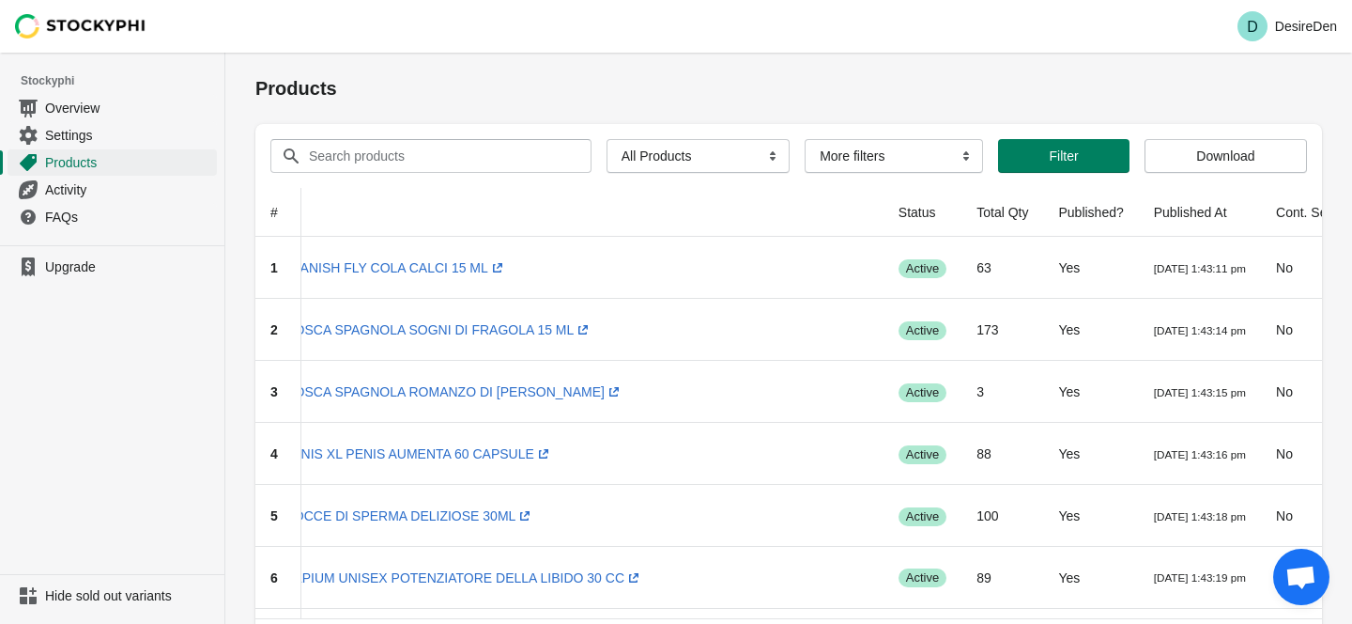
scroll to position [0, 303]
click at [898, 166] on select "More filters Delayed product hide" at bounding box center [894, 156] width 178 height 34
click at [858, 159] on select "More filters Delayed product hide" at bounding box center [894, 156] width 178 height 34
select select "hide_delayed"
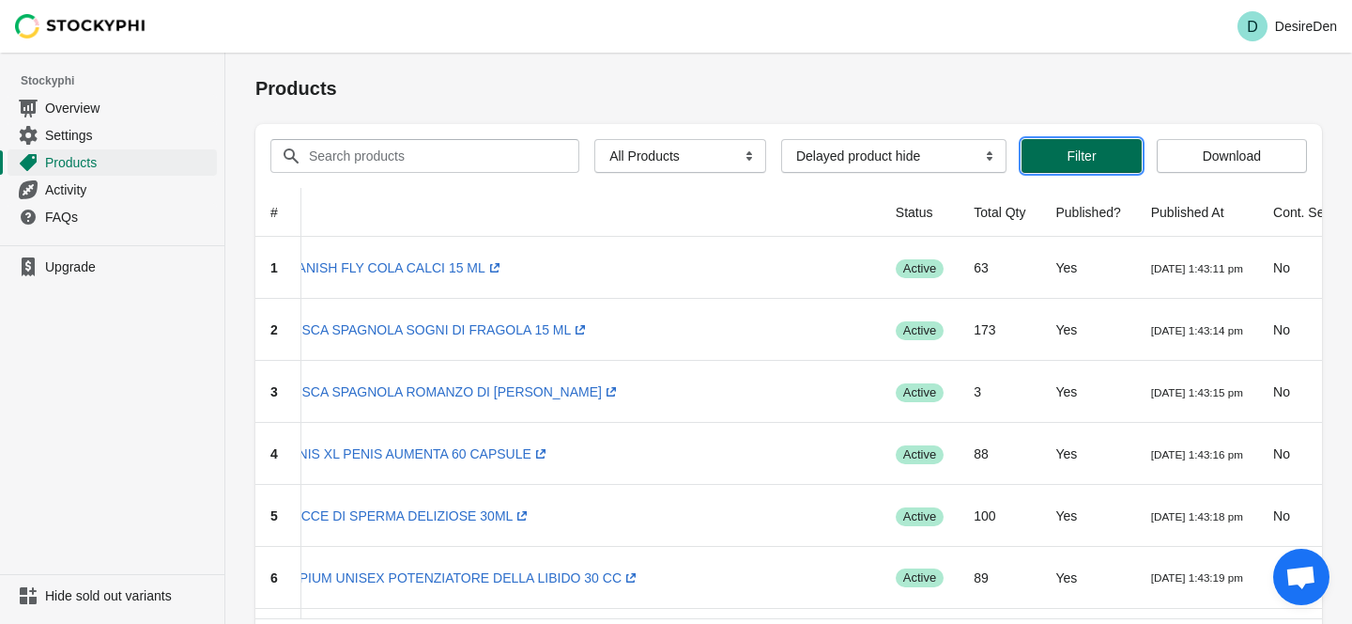
click at [1082, 161] on span "Filter" at bounding box center [1081, 155] width 29 height 15
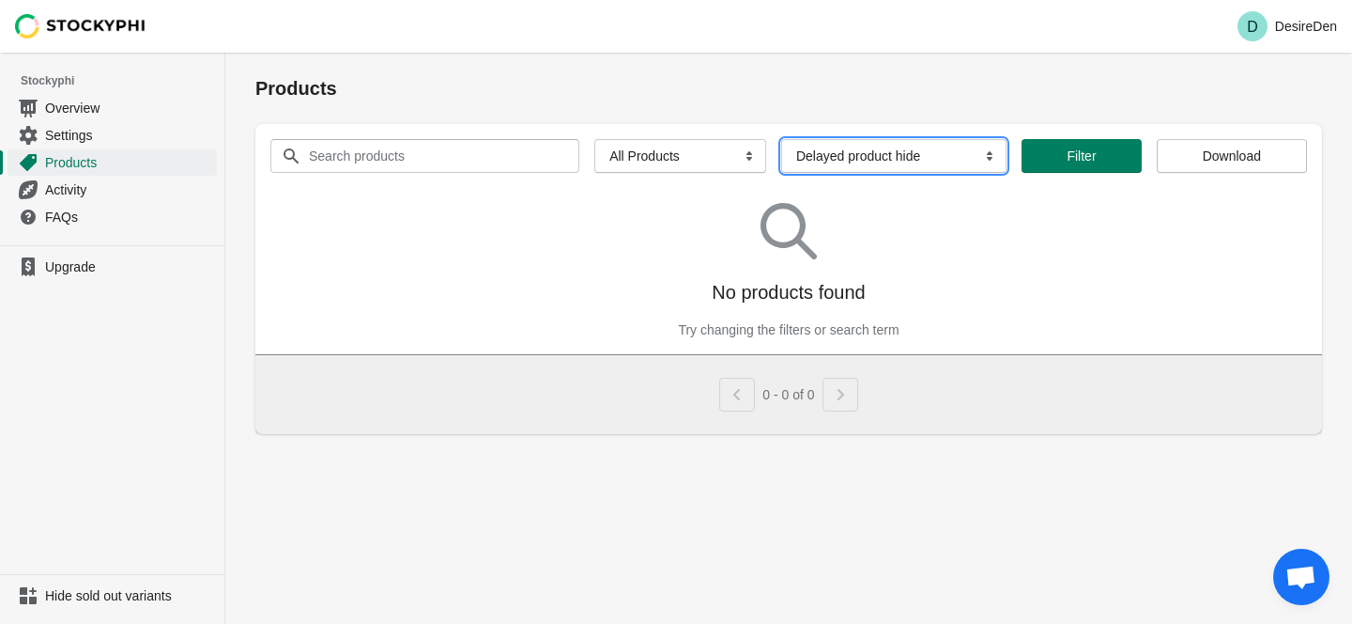
click at [871, 164] on select "More filters Delayed product hide" at bounding box center [893, 156] width 225 height 34
select select
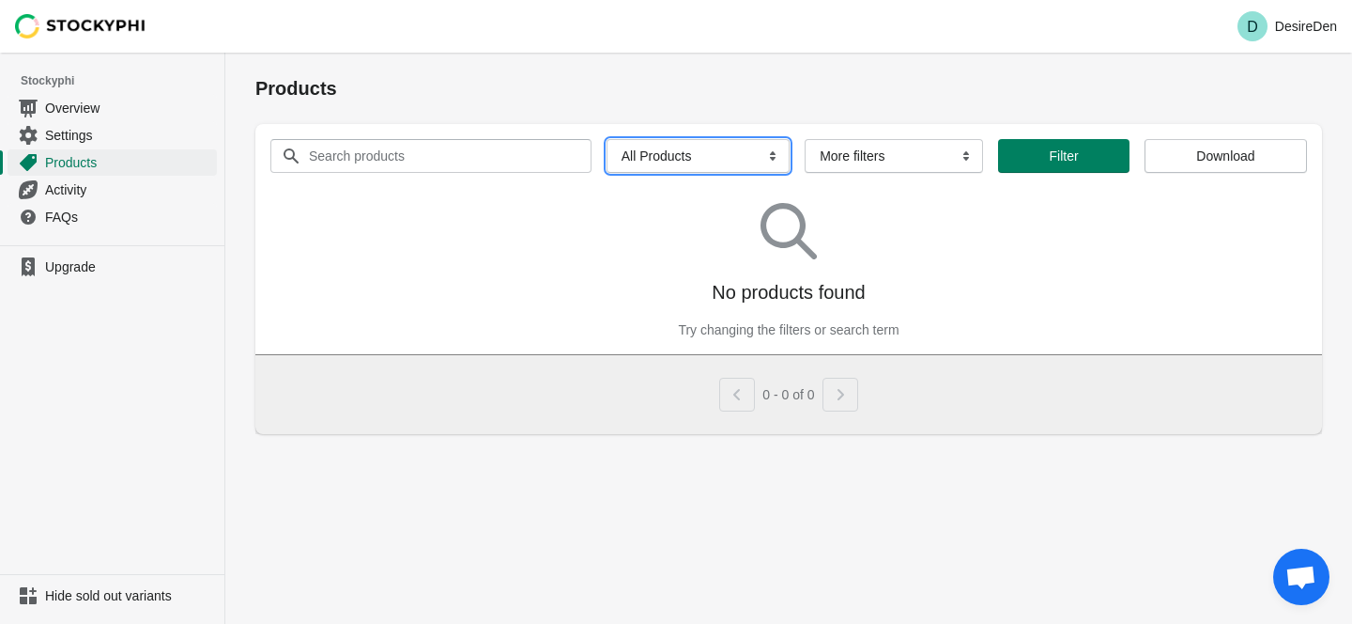
click at [691, 164] on select "All Products InStock InStock Published InStock Un-Published OOS OOS Published O…" at bounding box center [698, 156] width 183 height 34
select select "has_no_image_published"
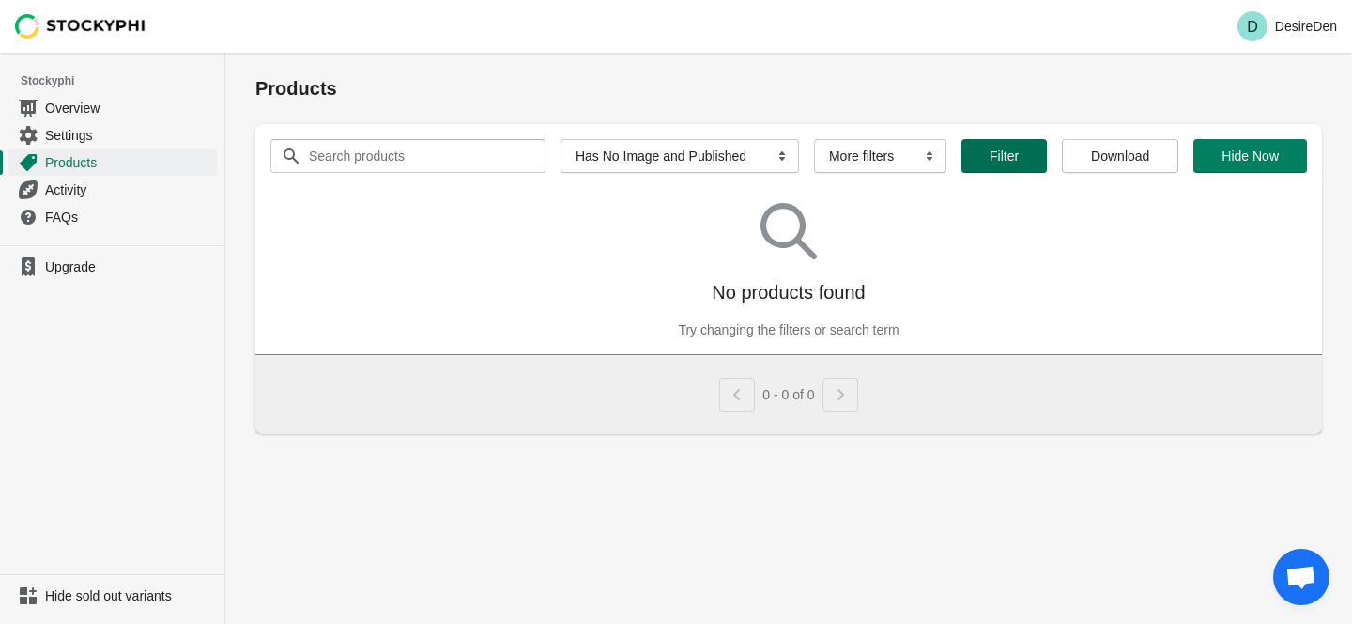
click at [995, 163] on button "Filter" at bounding box center [1004, 156] width 85 height 34
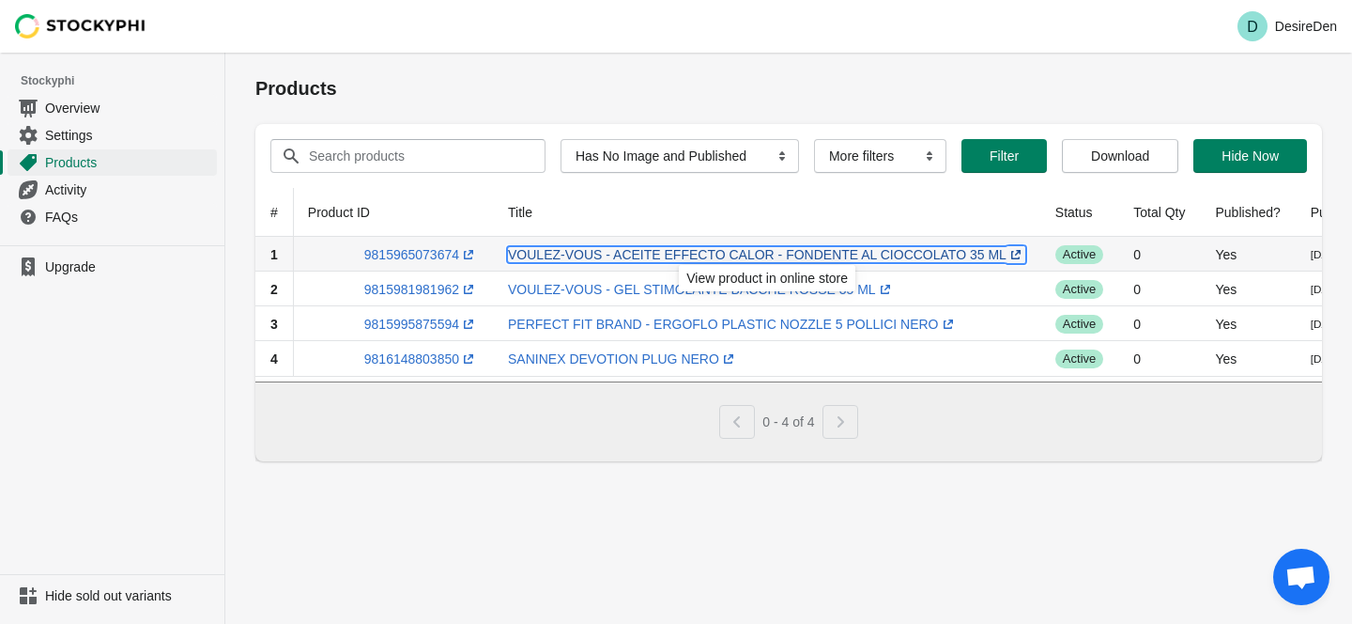
click at [625, 255] on link "VOULEZ-VOUS - ACEITE EFFECTO CALOR - FONDENTE AL CIOCCOLATO 35 ML (opens a new …" at bounding box center [766, 254] width 517 height 15
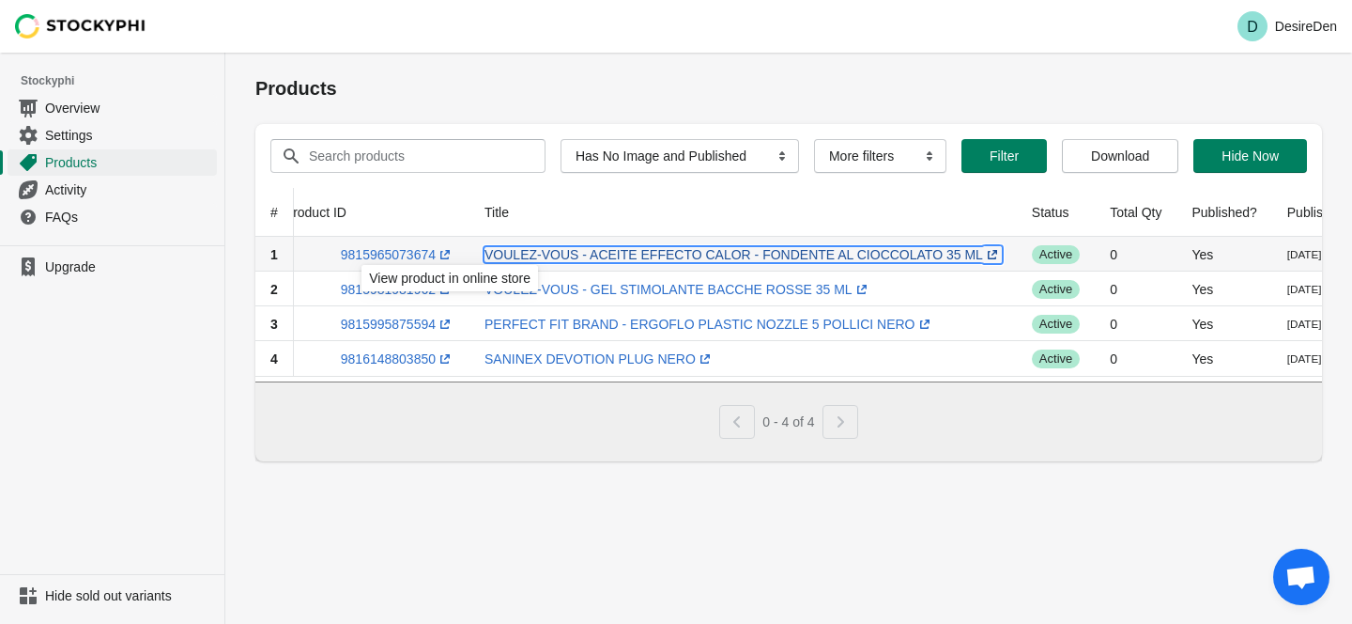
scroll to position [0, 0]
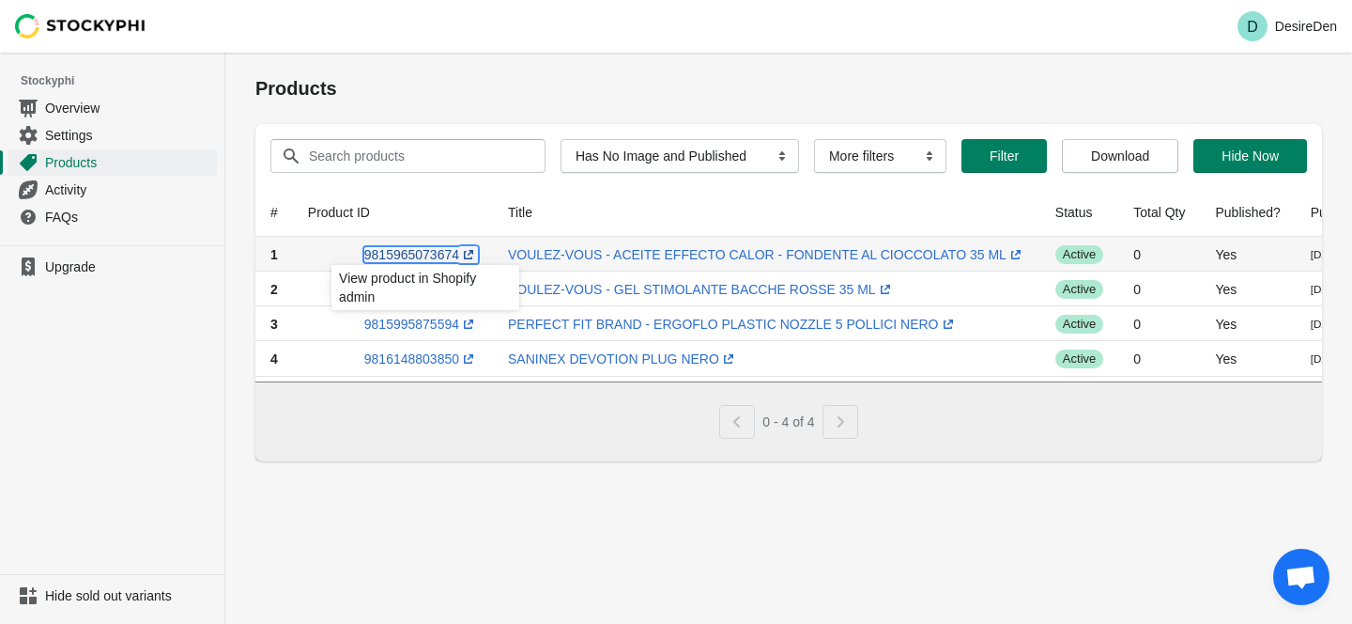
click at [438, 253] on link "9815965073674 (opens a new window)" at bounding box center [421, 254] width 114 height 15
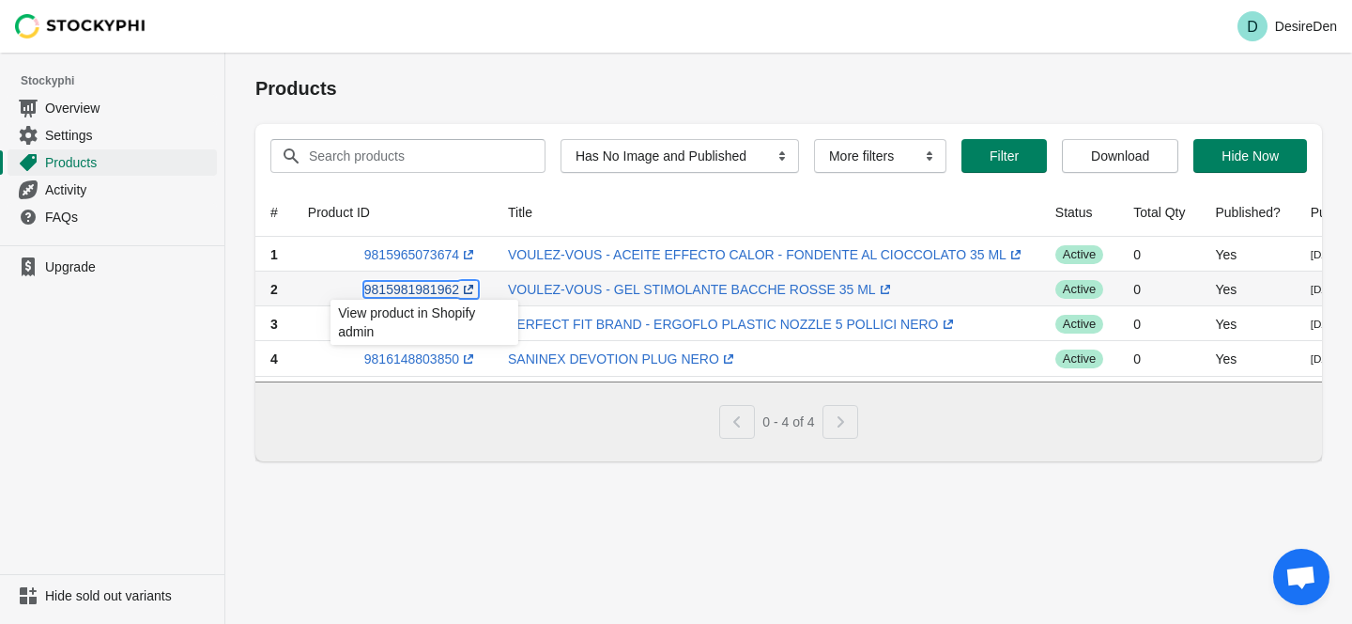
click at [423, 290] on link "9815981981962 (opens a new window)" at bounding box center [421, 289] width 114 height 15
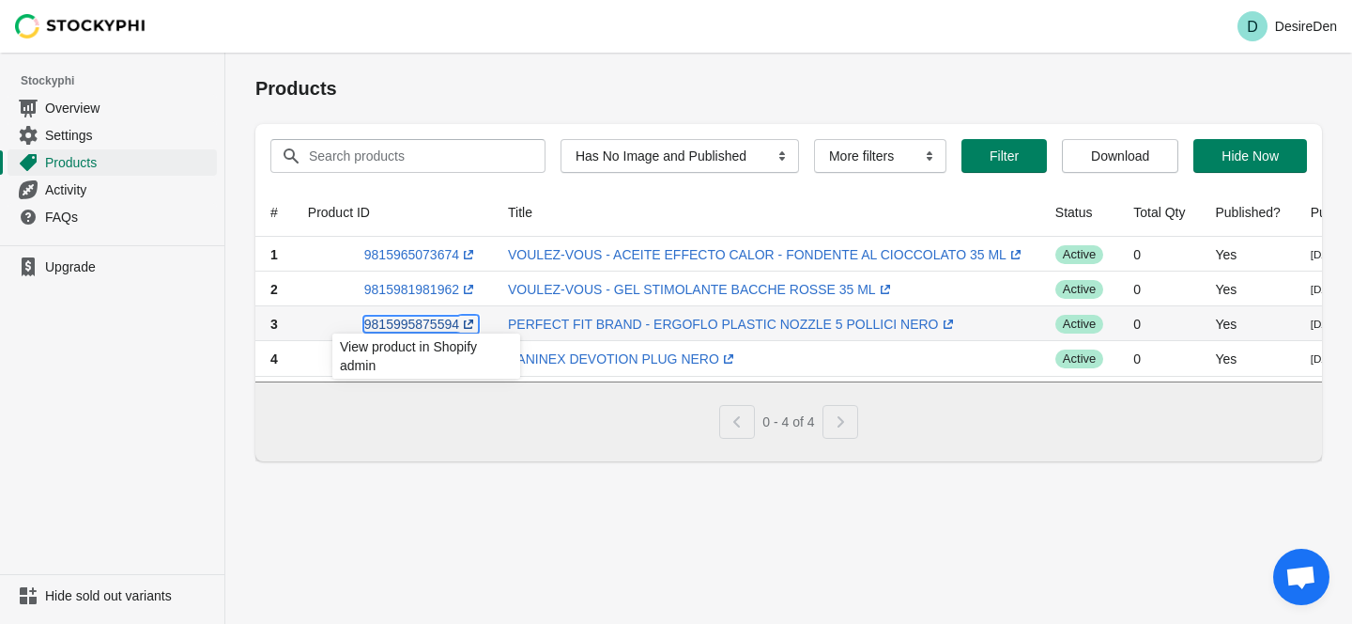
click at [425, 324] on link "9815995875594 (opens a new window)" at bounding box center [421, 323] width 114 height 15
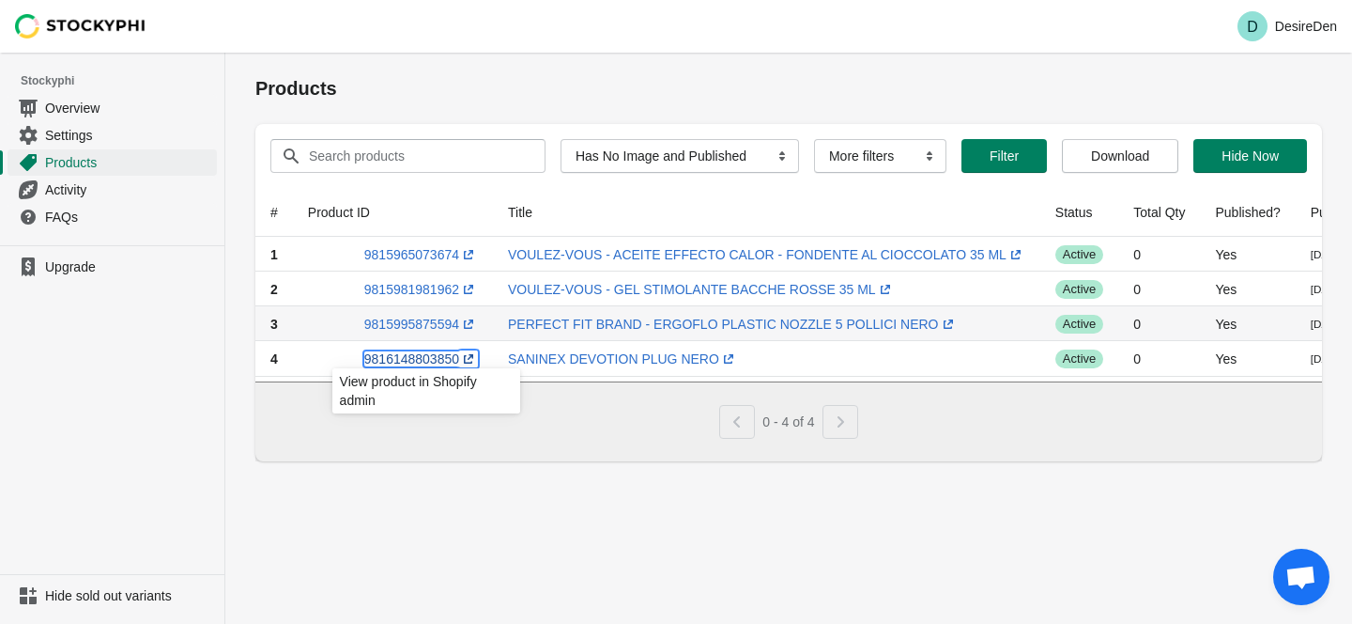
click at [446, 361] on link "9816148803850 (opens a new window)" at bounding box center [421, 358] width 114 height 15
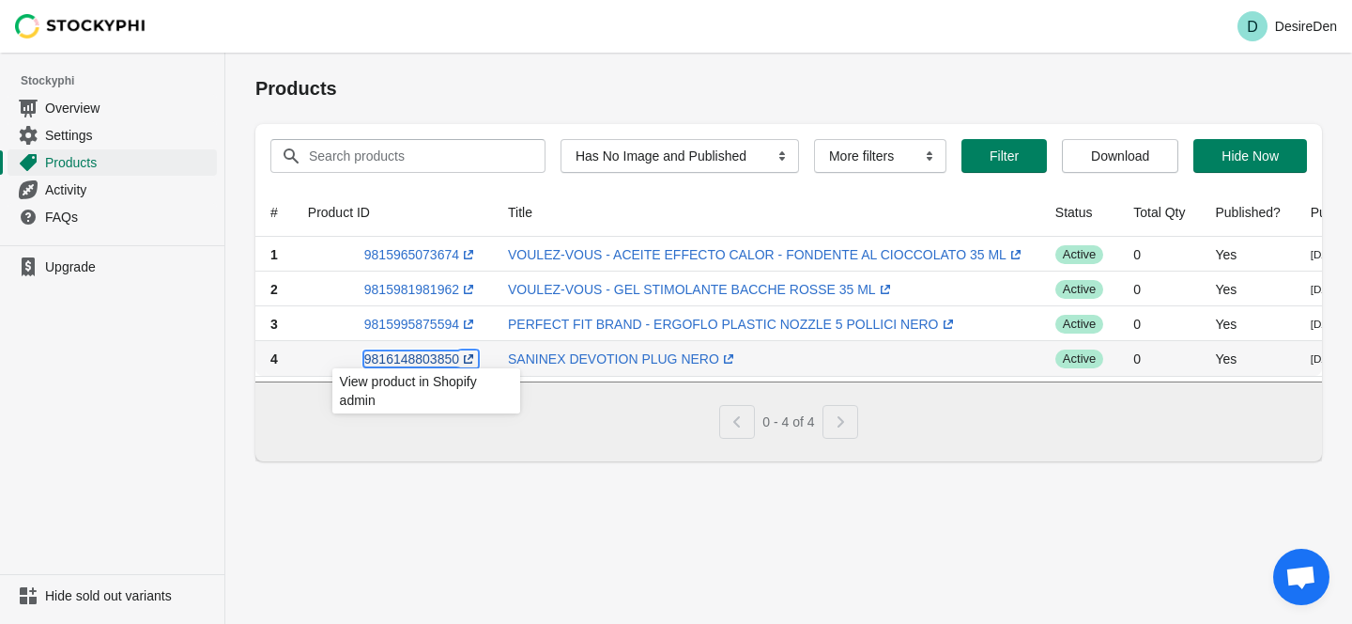
click at [417, 355] on link "9816148803850 (opens a new window)" at bounding box center [421, 358] width 114 height 15
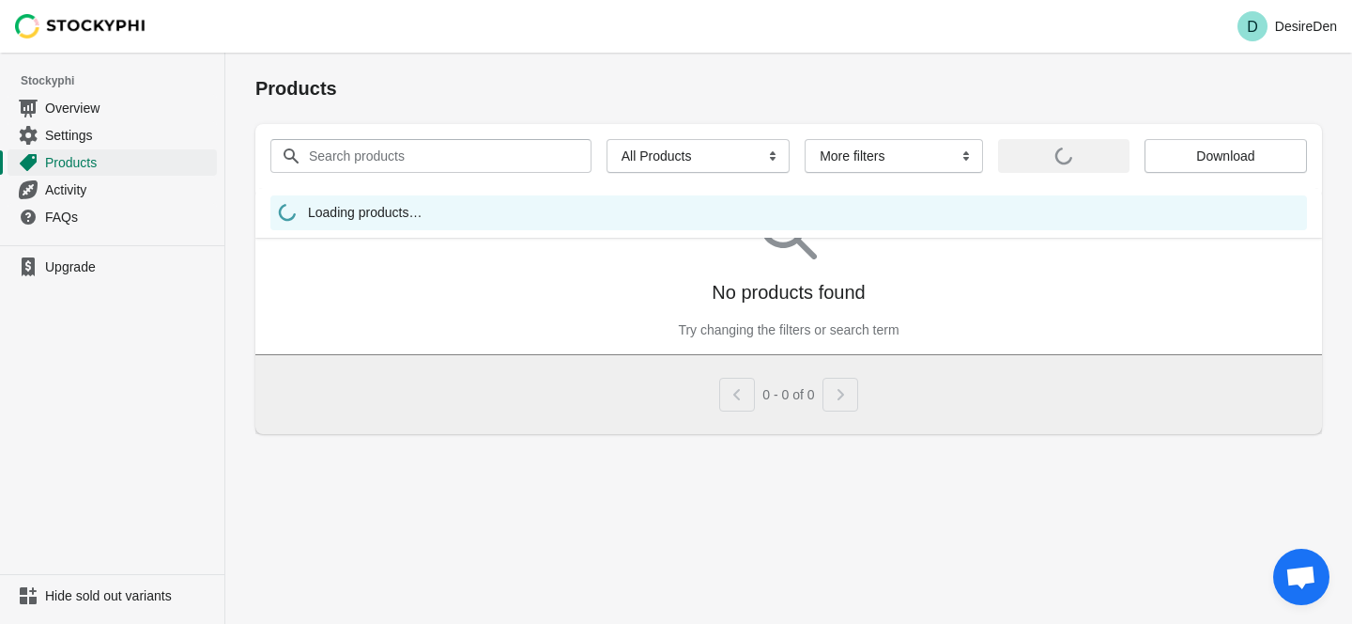
scroll to position [305, 0]
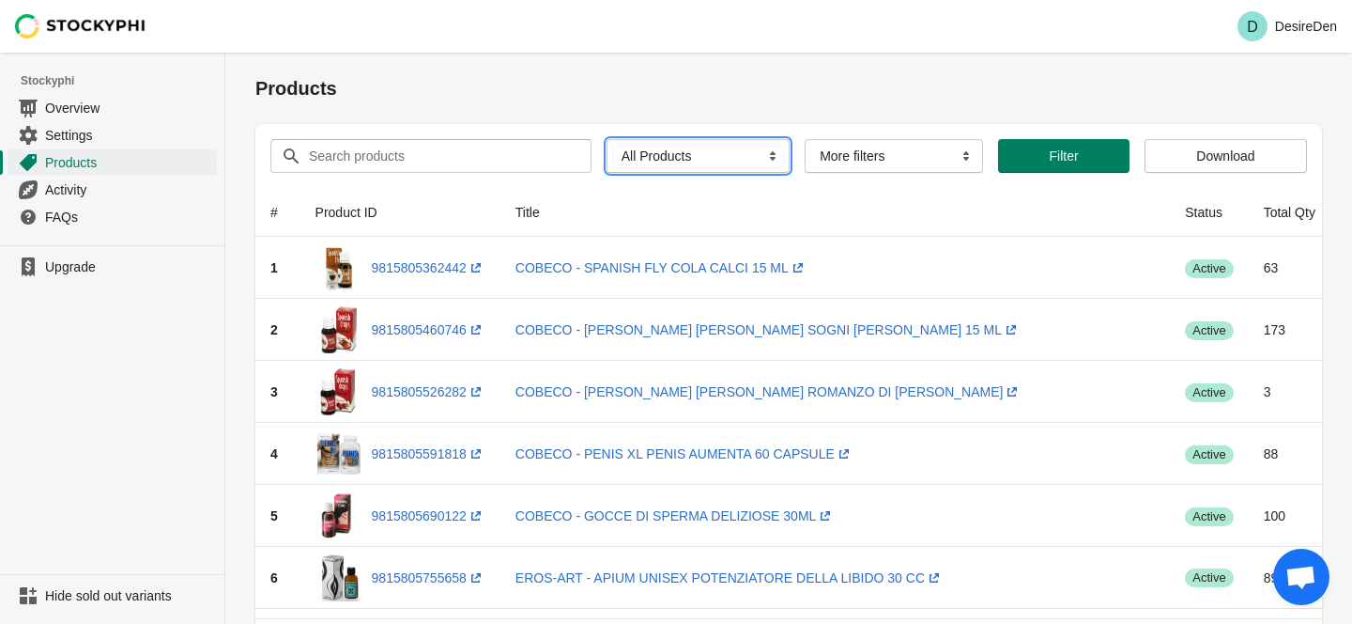
click at [700, 155] on select "All Products InStock InStock Published InStock Un-Published OOS OOS Published O…" at bounding box center [698, 156] width 183 height 34
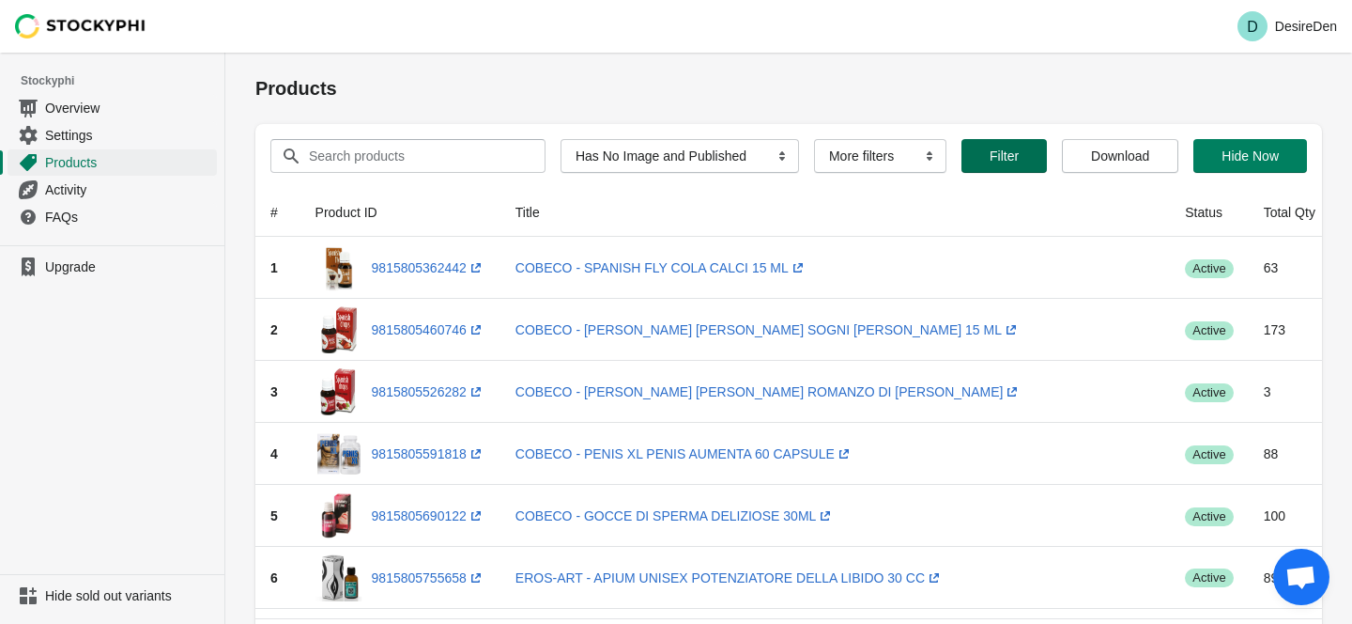
click at [1012, 160] on span "Filter" at bounding box center [1004, 155] width 55 height 15
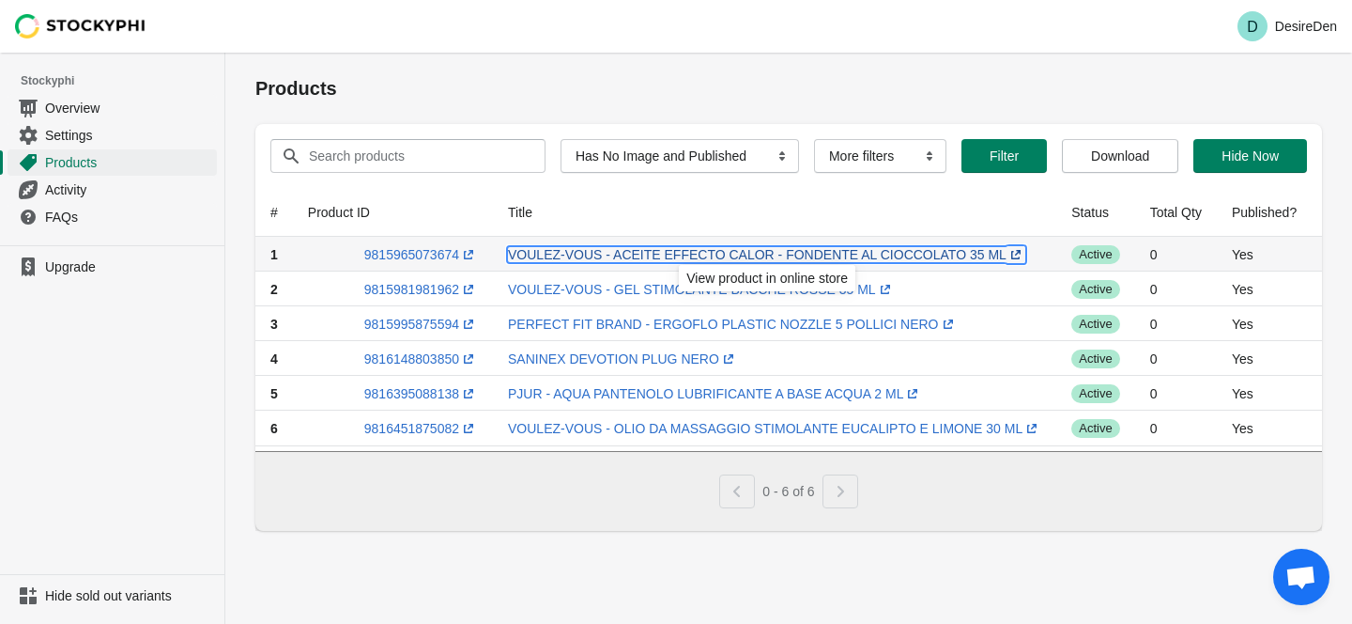
click at [683, 255] on link "VOULEZ-VOUS - ACEITE EFFECTO CALOR - FONDENTE AL CIOCCOLATO 35 ML (opens a new …" at bounding box center [766, 254] width 517 height 15
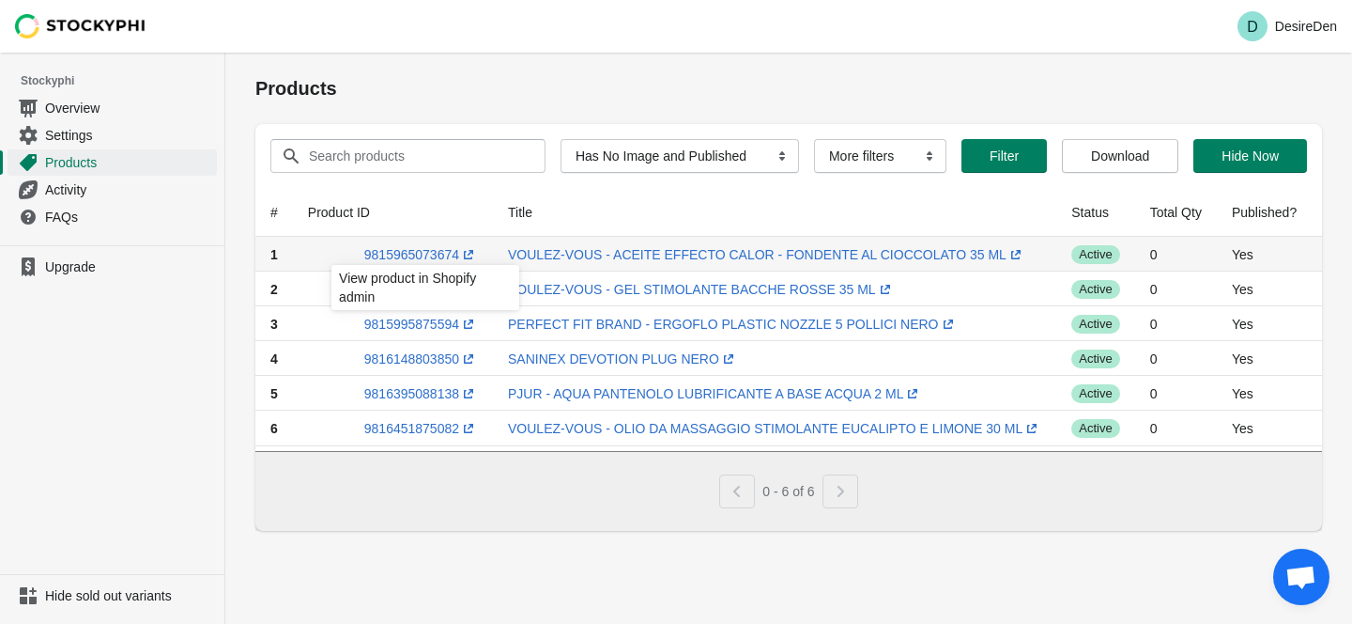
click at [433, 261] on div "View product in Shopify admin" at bounding box center [425, 293] width 218 height 64
click at [429, 254] on link "9815965073674 (opens a new window)" at bounding box center [421, 254] width 114 height 15
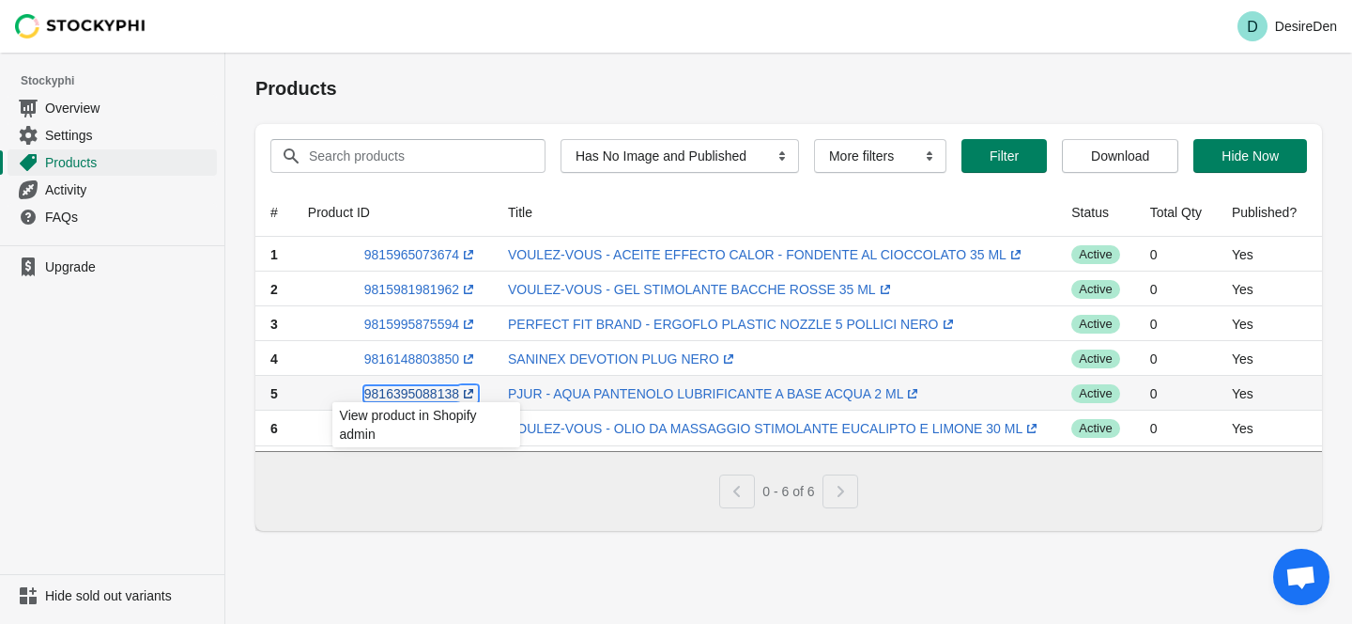
click at [384, 391] on link "9816395088138 (opens a new window)" at bounding box center [421, 393] width 114 height 15
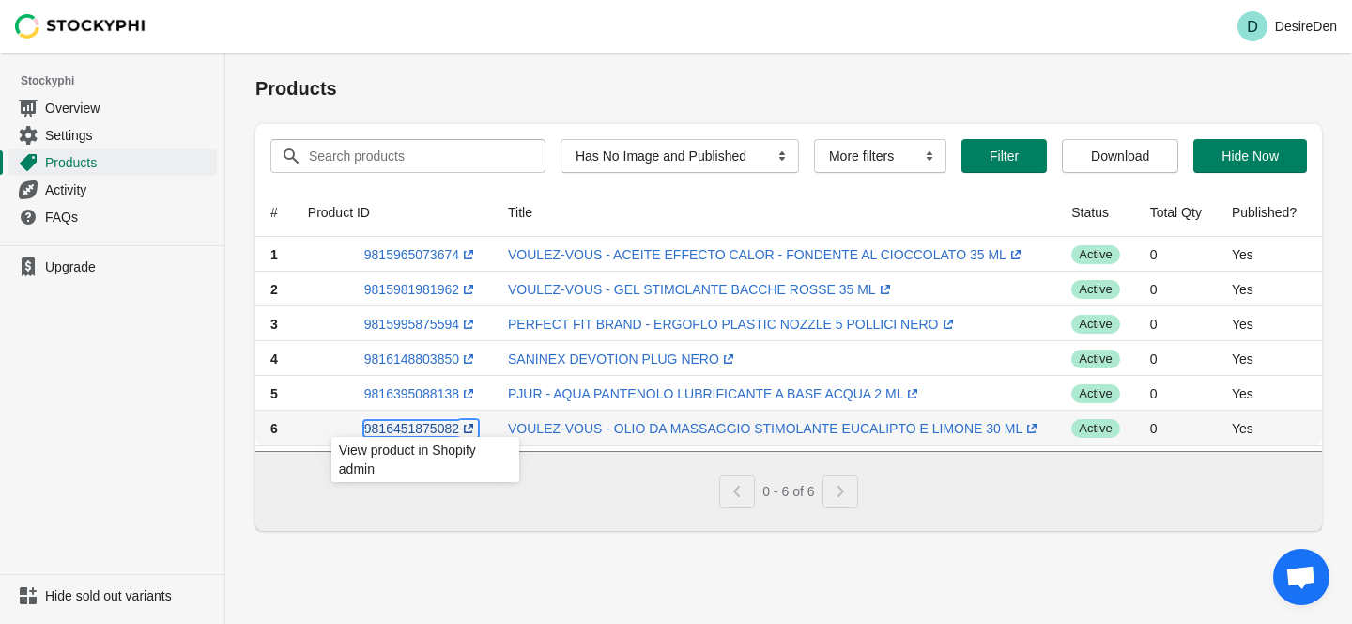
click at [423, 426] on link "9816451875082 (opens a new window)" at bounding box center [421, 428] width 114 height 15
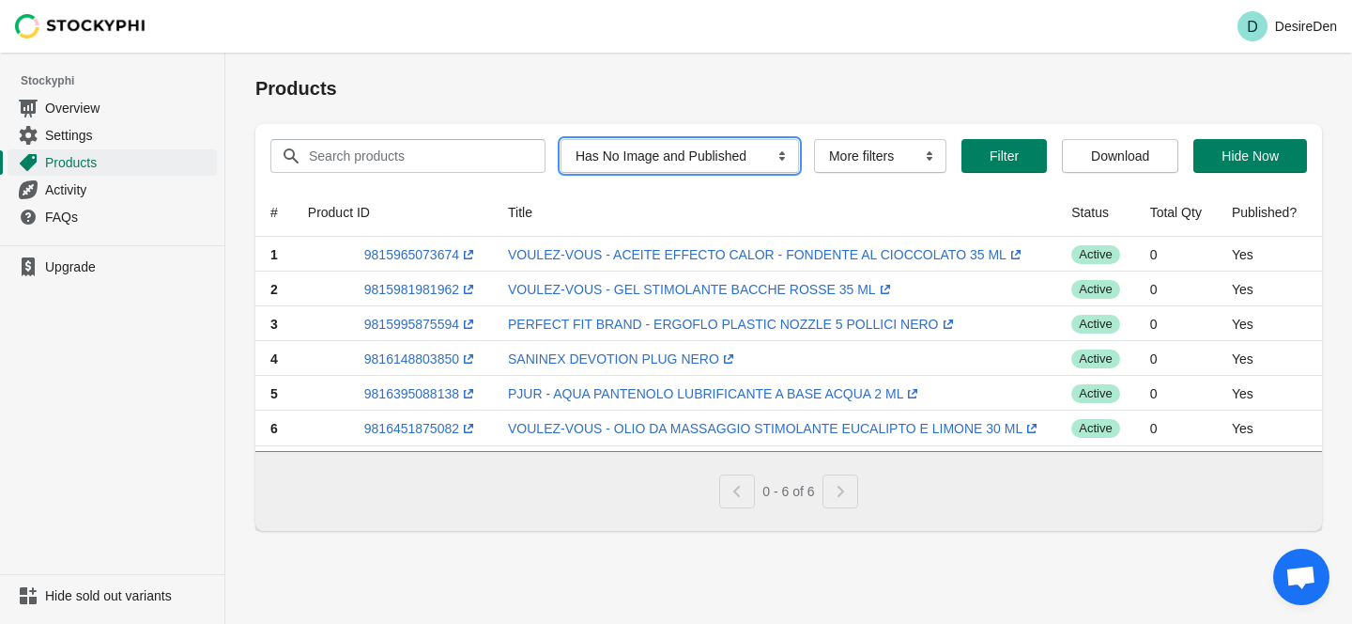
click at [719, 158] on select "All Products InStock InStock Published InStock Un-Published OOS OOS Published O…" at bounding box center [680, 156] width 239 height 34
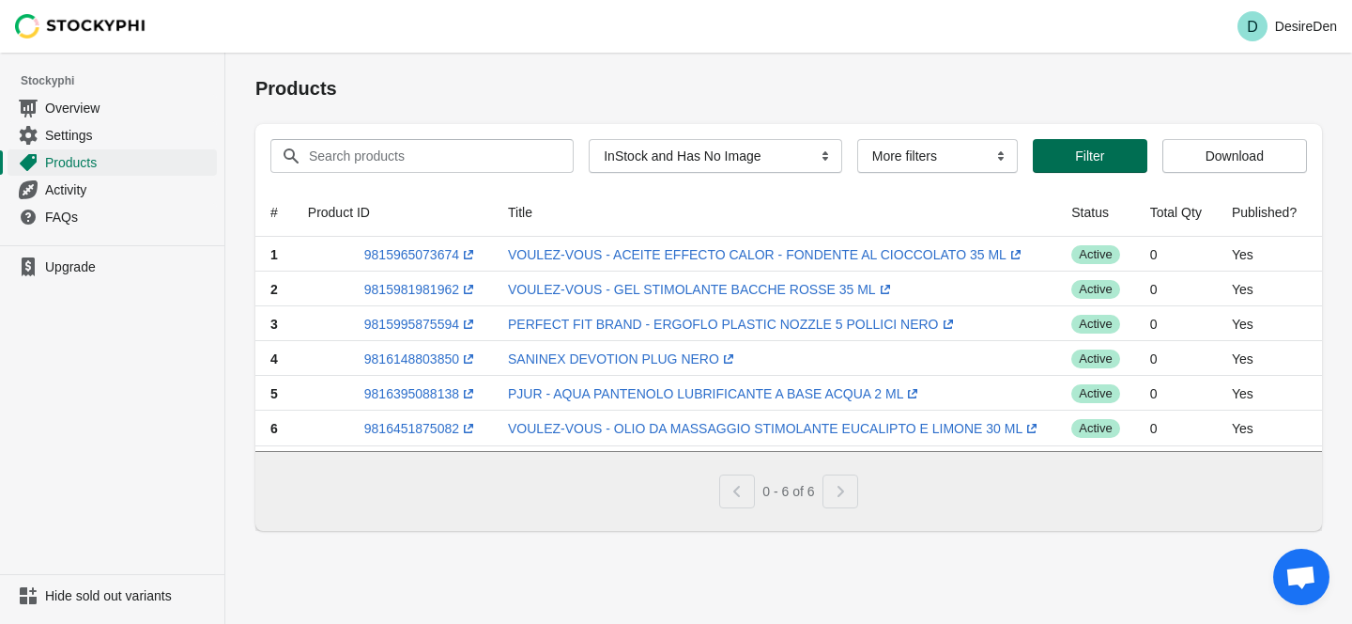
click at [1075, 158] on span "Filter" at bounding box center [1089, 155] width 29 height 15
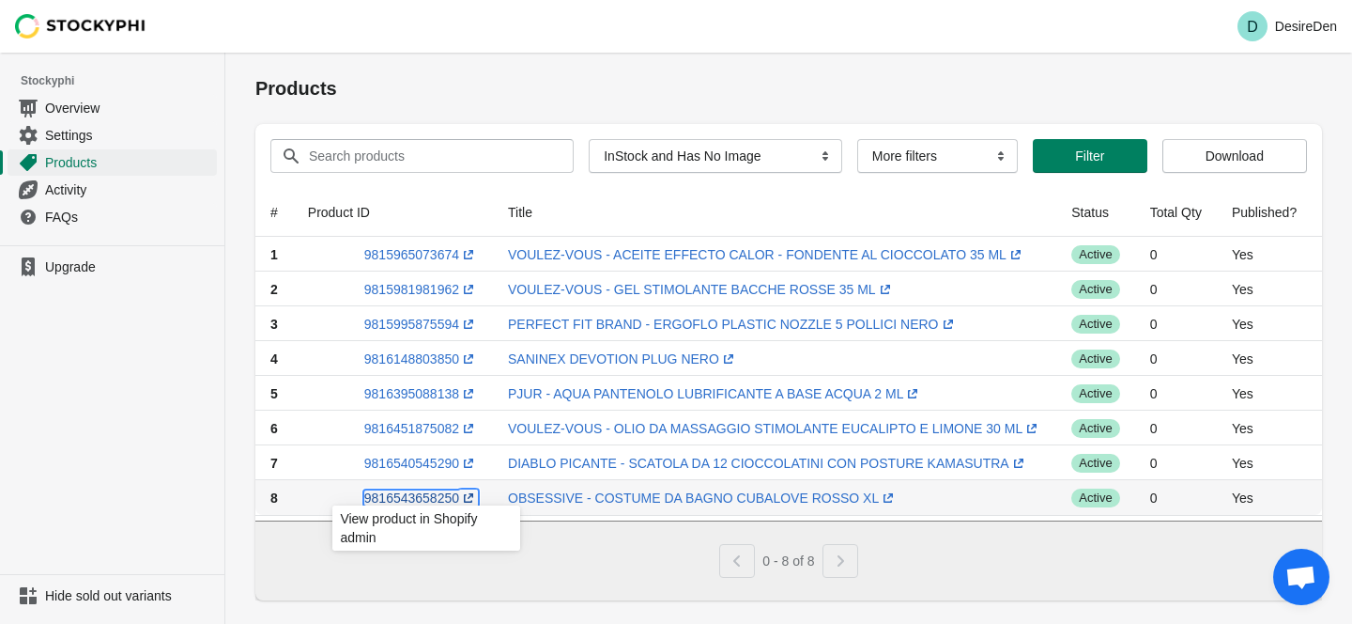
click at [427, 490] on link "9816543658250 (opens a new window)" at bounding box center [421, 497] width 114 height 15
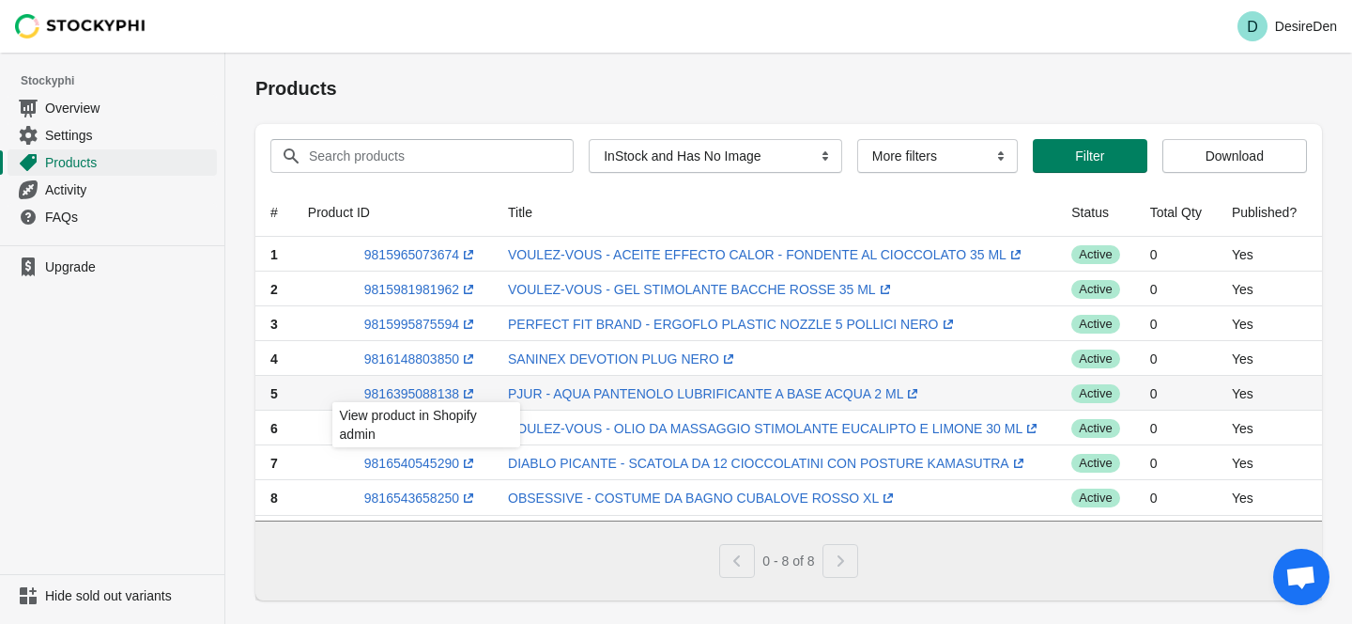
click at [441, 460] on div "View product in Shopify admin" at bounding box center [426, 430] width 218 height 64
click at [404, 453] on div "View product in Shopify admin" at bounding box center [426, 430] width 218 height 64
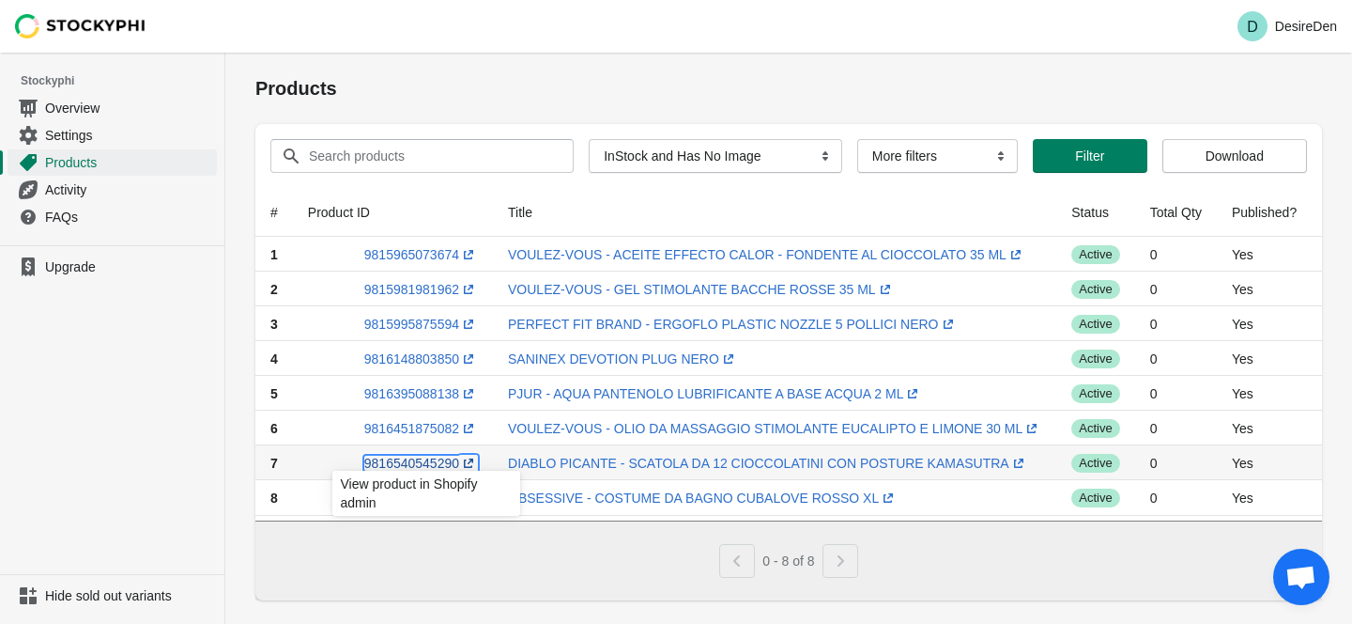
click at [377, 462] on link "9816540545290 (opens a new window)" at bounding box center [421, 462] width 114 height 15
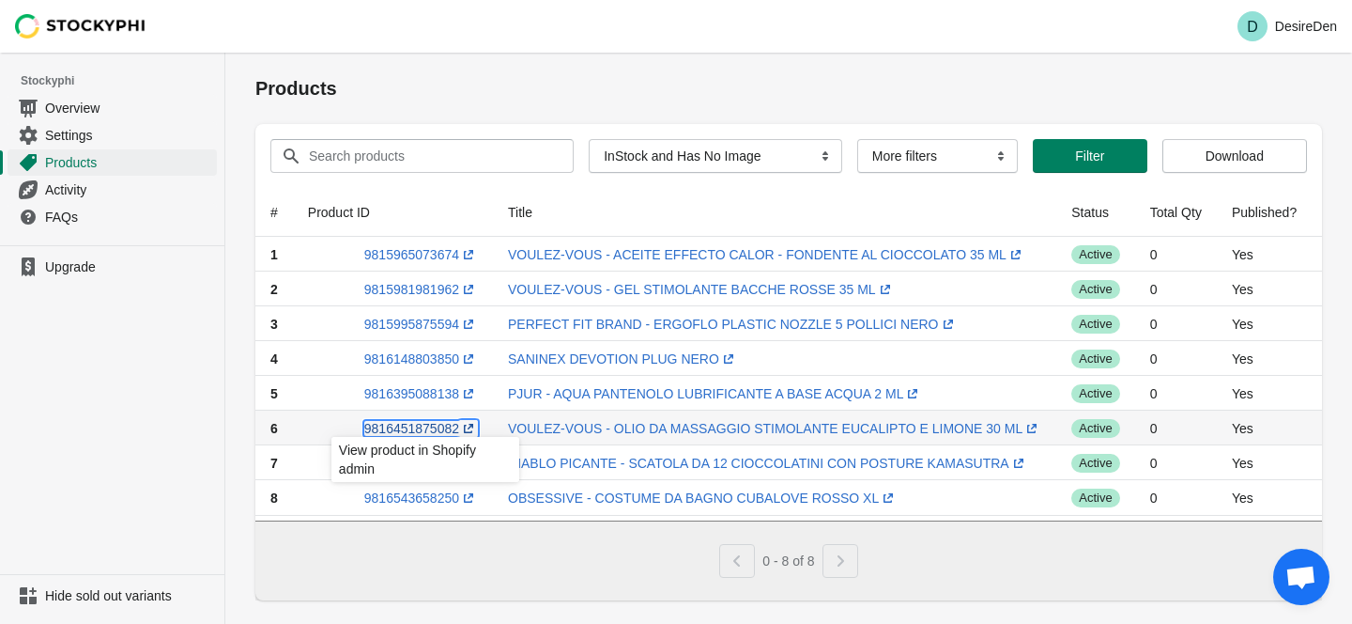
click at [427, 429] on link "9816451875082 (opens a new window)" at bounding box center [421, 428] width 114 height 15
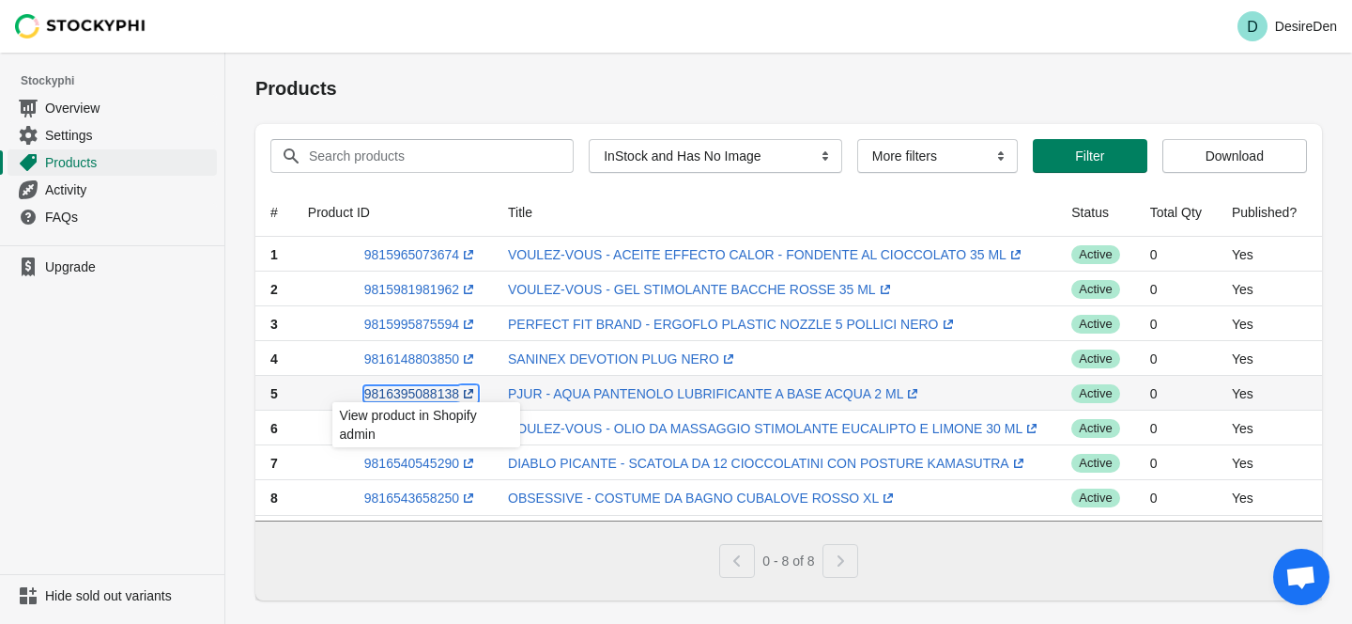
click at [435, 386] on link "9816395088138 (opens a new window)" at bounding box center [421, 393] width 114 height 15
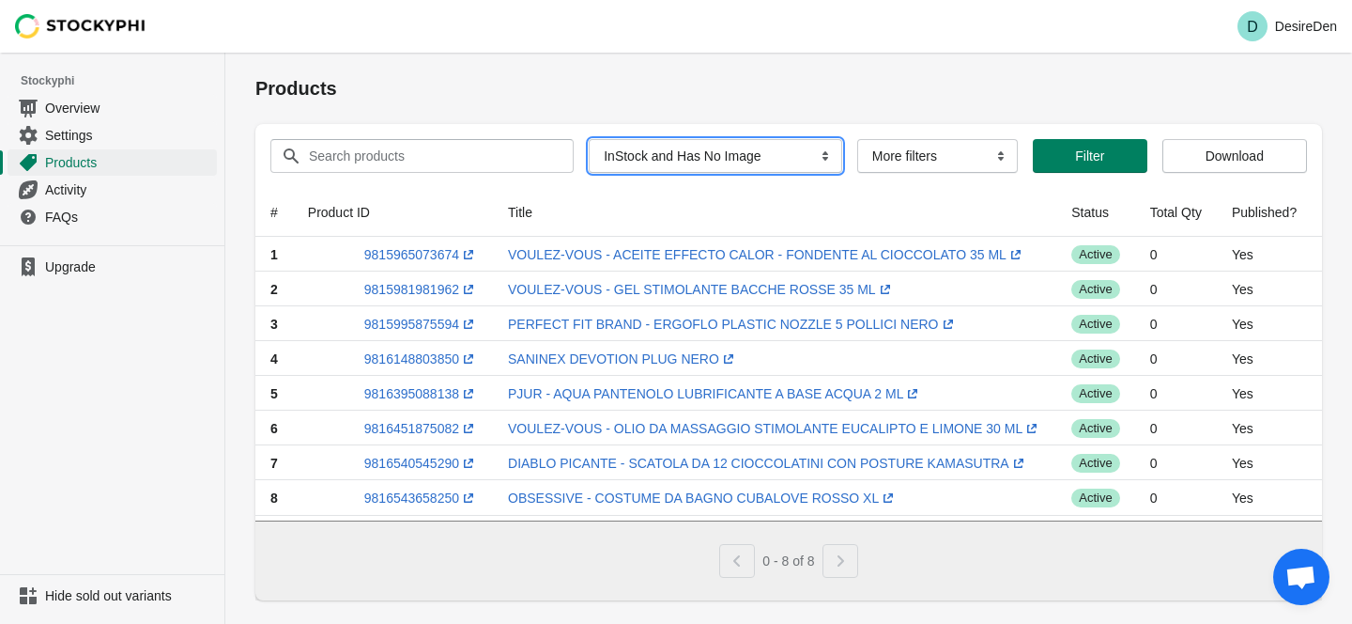
click at [687, 149] on select "All Products InStock InStock Published InStock Un-Published OOS OOS Published O…" at bounding box center [716, 156] width 254 height 34
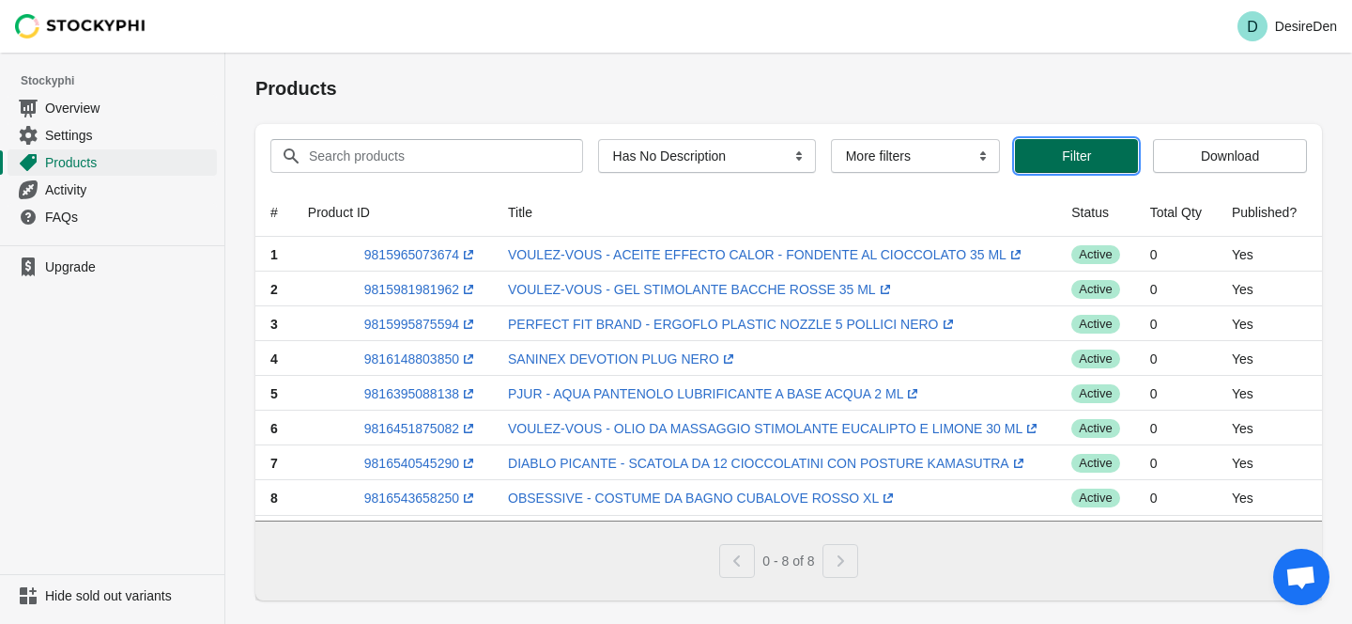
click at [1086, 152] on span "Filter" at bounding box center [1076, 155] width 29 height 15
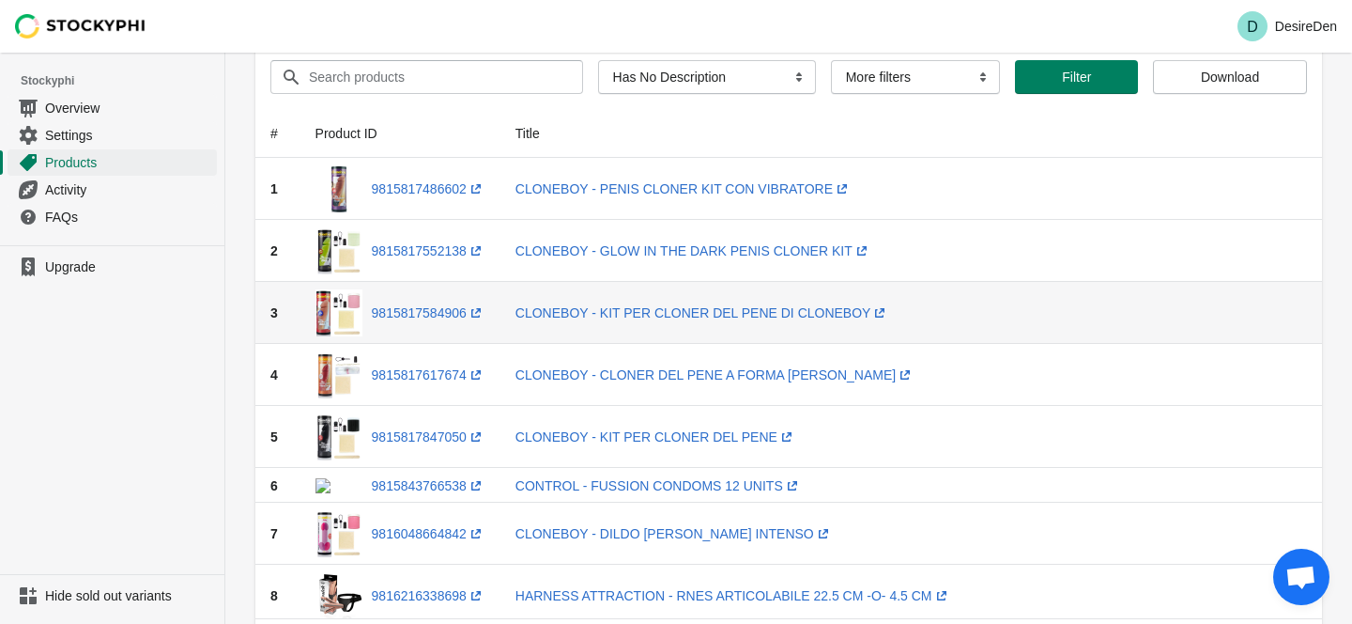
scroll to position [0, 0]
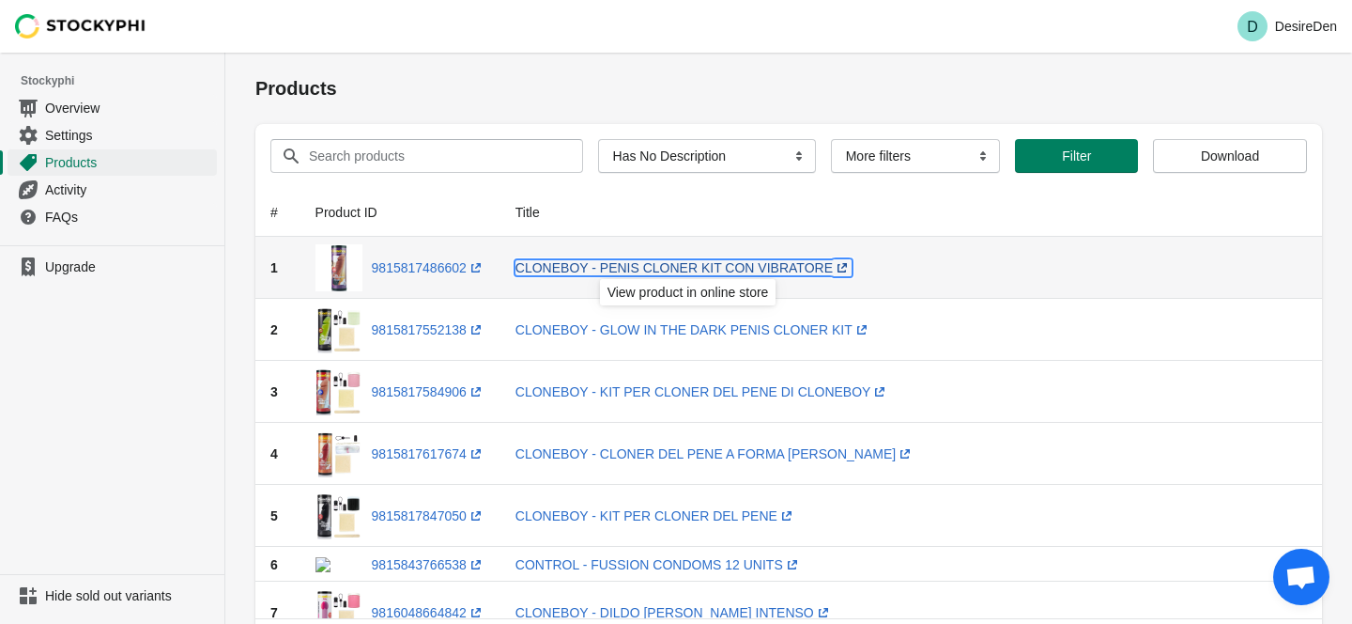
click at [701, 264] on link "CLONEBOY - PENIS CLONER KIT CON VIBRATORE (opens a new window)" at bounding box center [684, 267] width 336 height 15
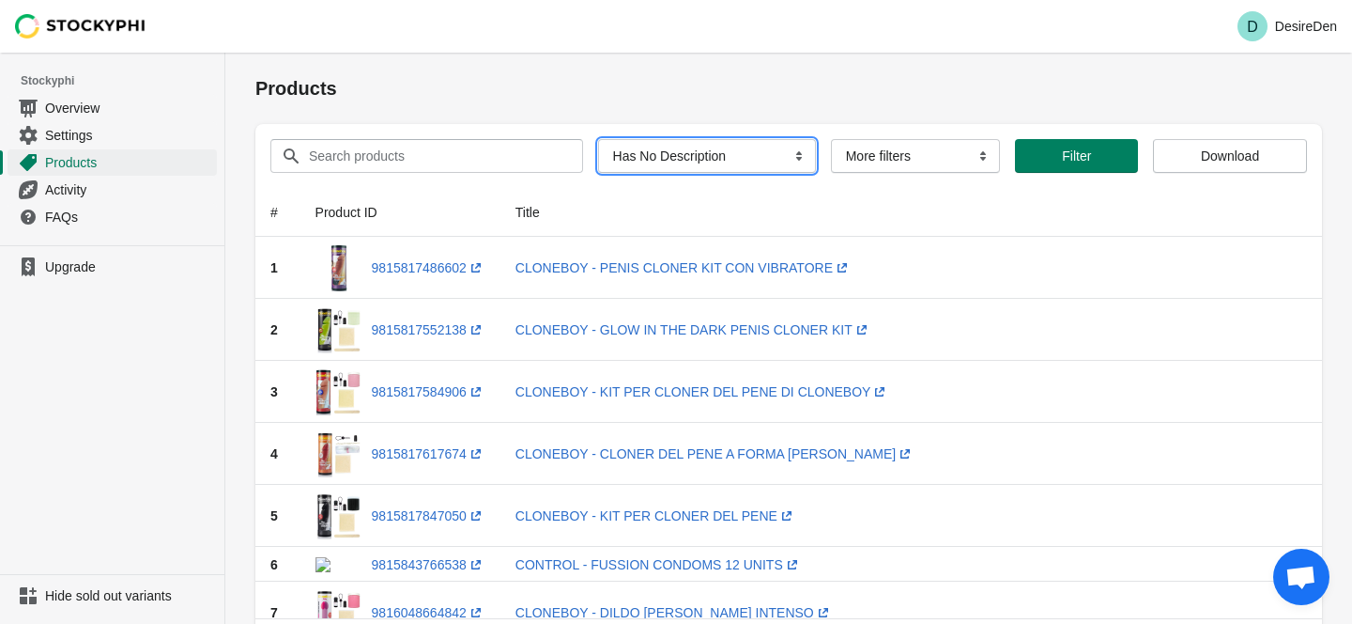
click at [735, 155] on select "All Products InStock InStock Published InStock Un-Published OOS OOS Published O…" at bounding box center [707, 156] width 218 height 34
select select "oos"
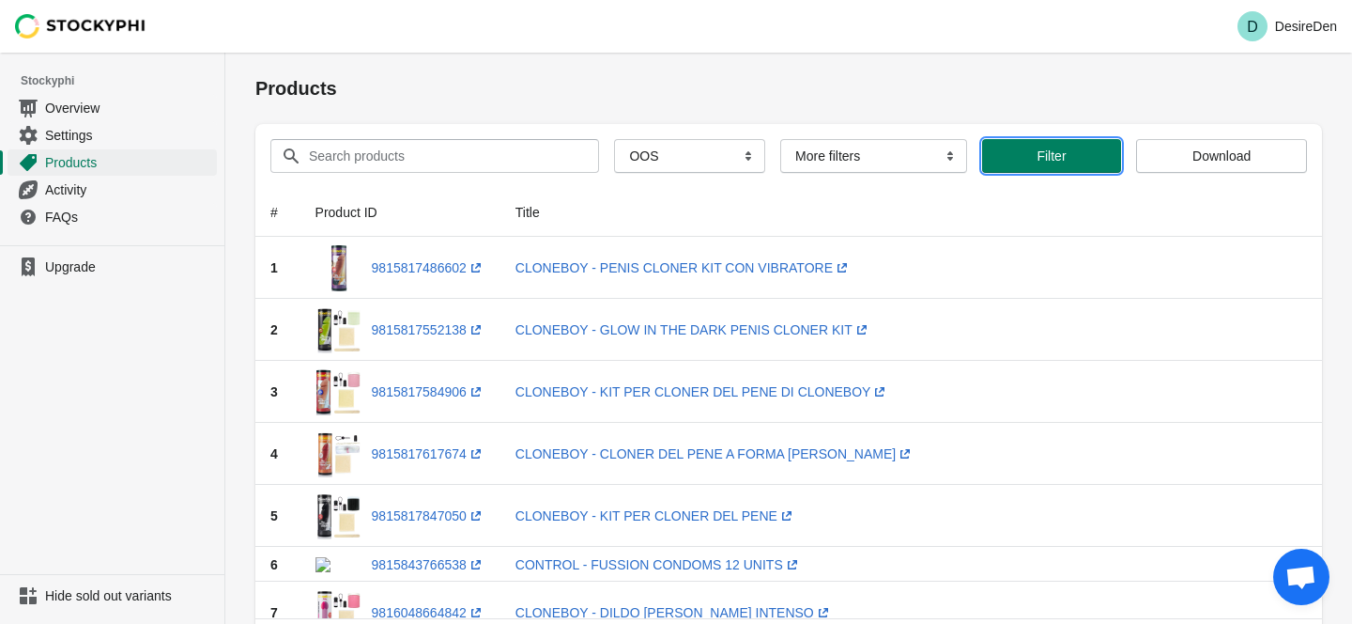
click at [1020, 156] on span "Filter" at bounding box center [1052, 155] width 110 height 15
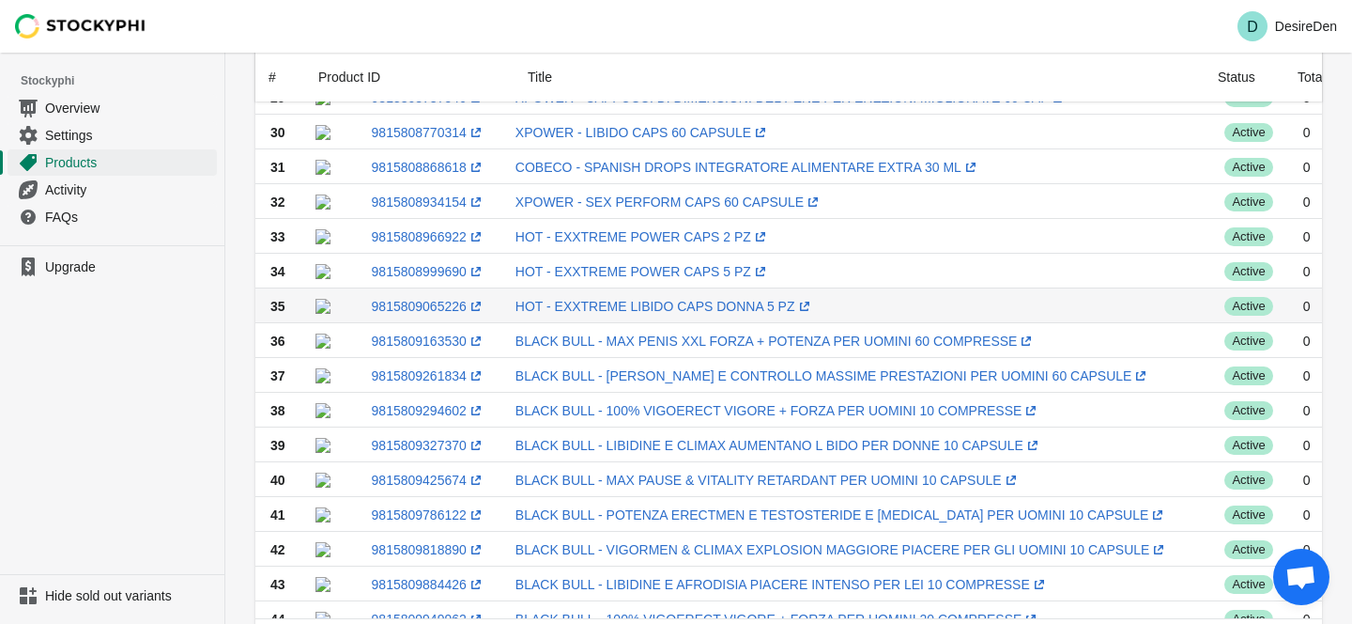
scroll to position [1132, 0]
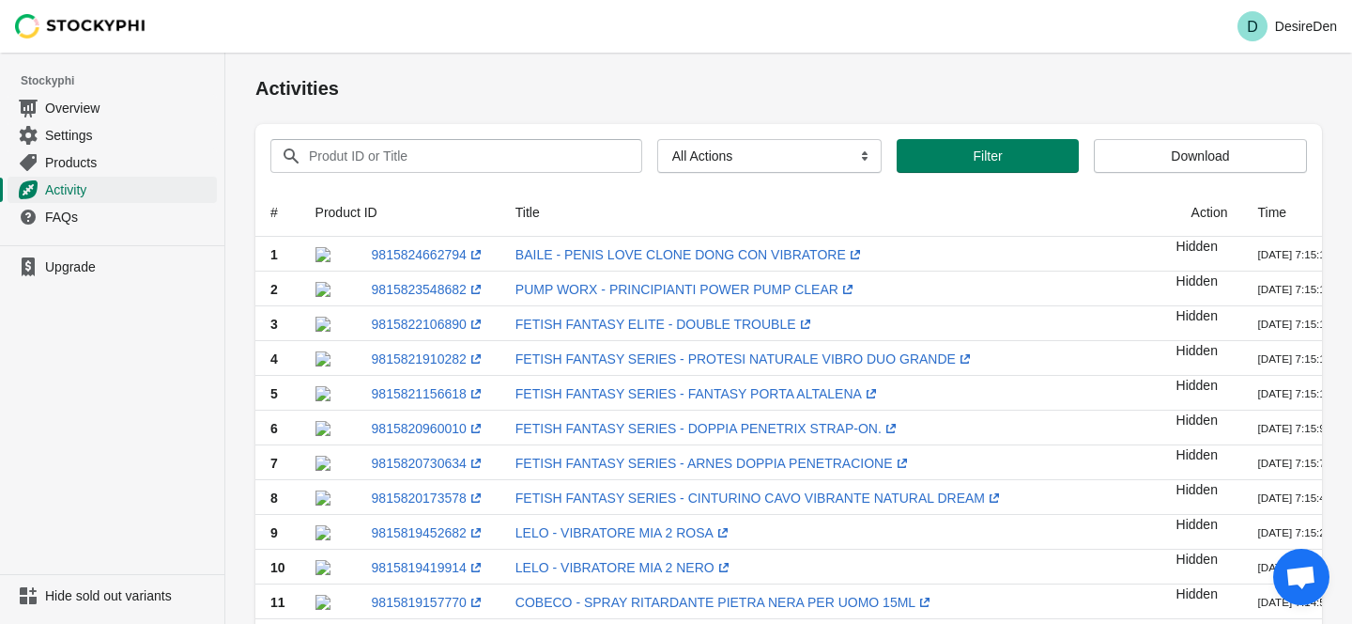
scroll to position [305, 0]
click at [82, 112] on span "Overview" at bounding box center [129, 108] width 168 height 19
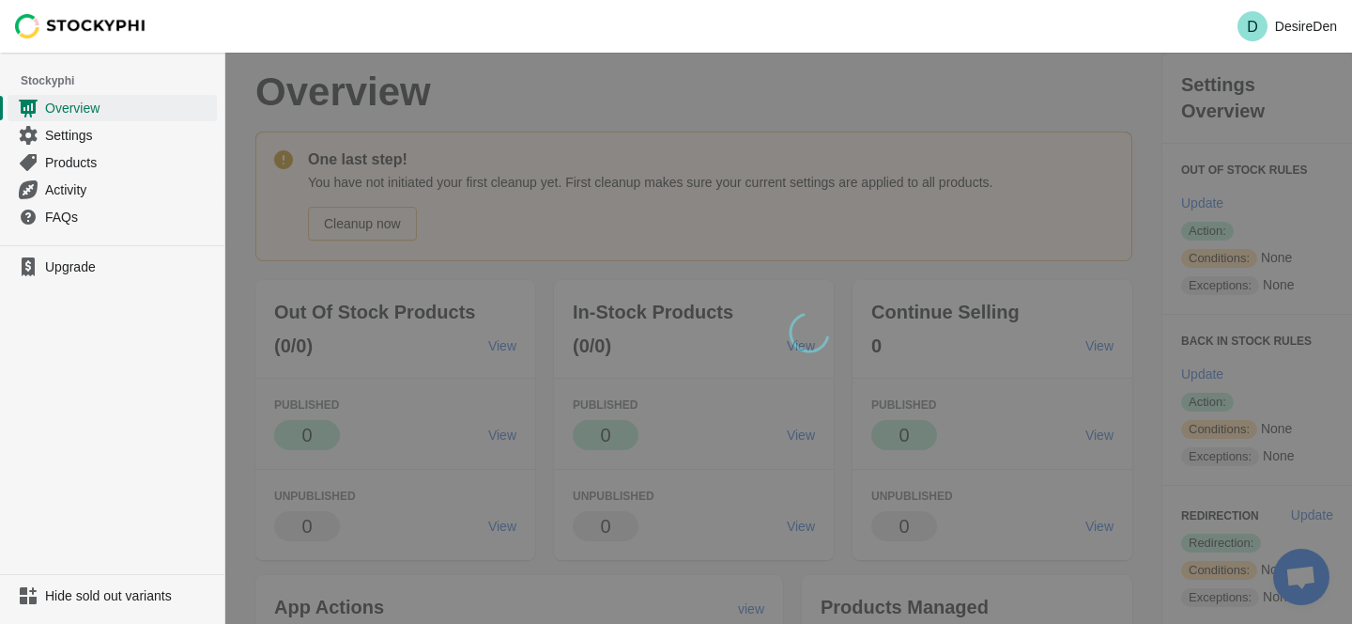
scroll to position [305, 0]
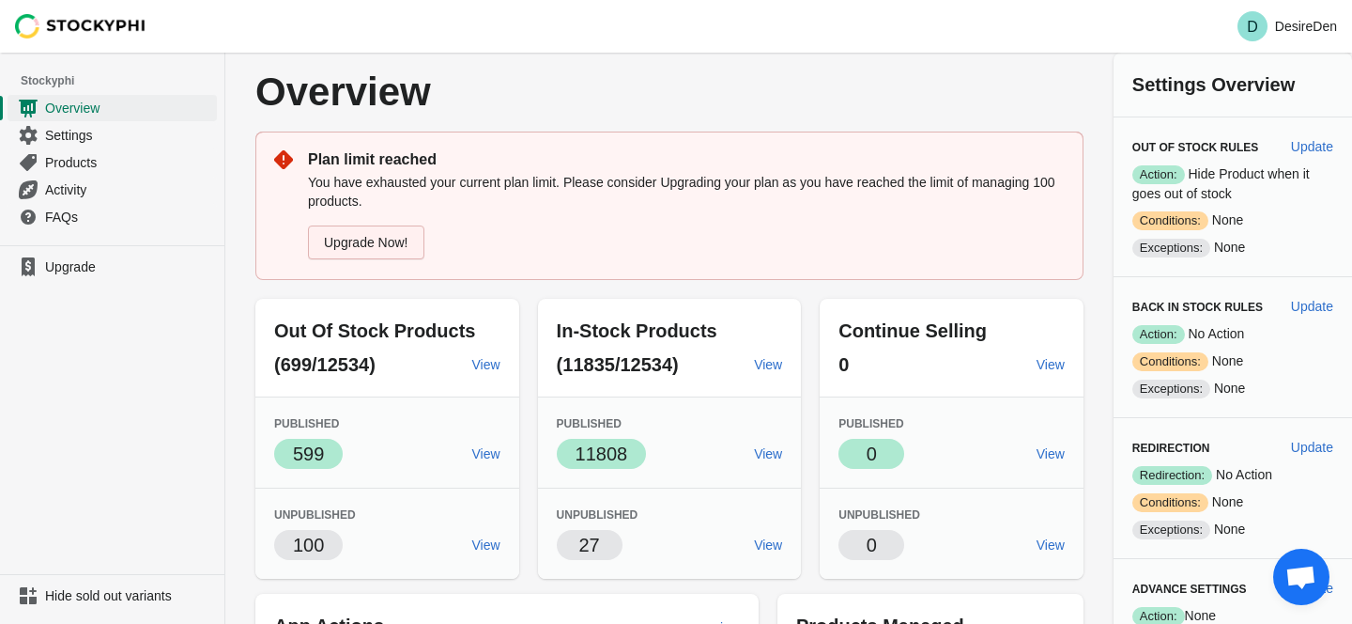
click at [369, 236] on link "Upgrade Now!" at bounding box center [366, 242] width 116 height 34
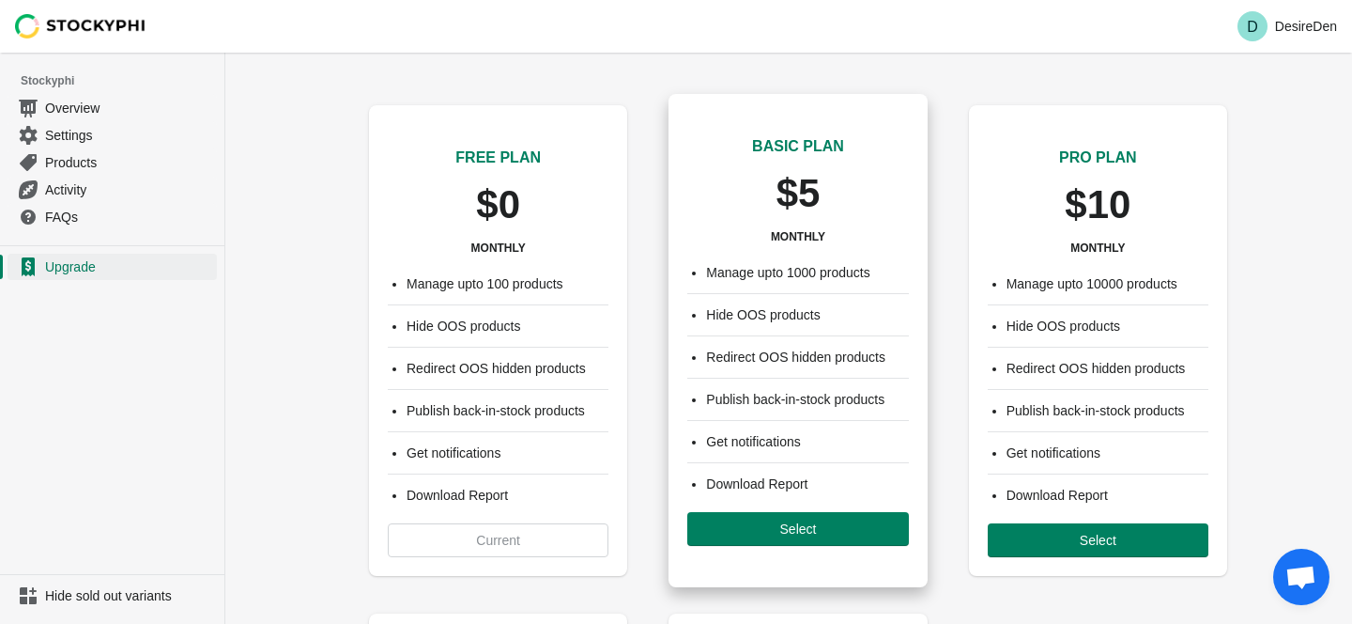
scroll to position [305, 0]
